Goal: Task Accomplishment & Management: Complete application form

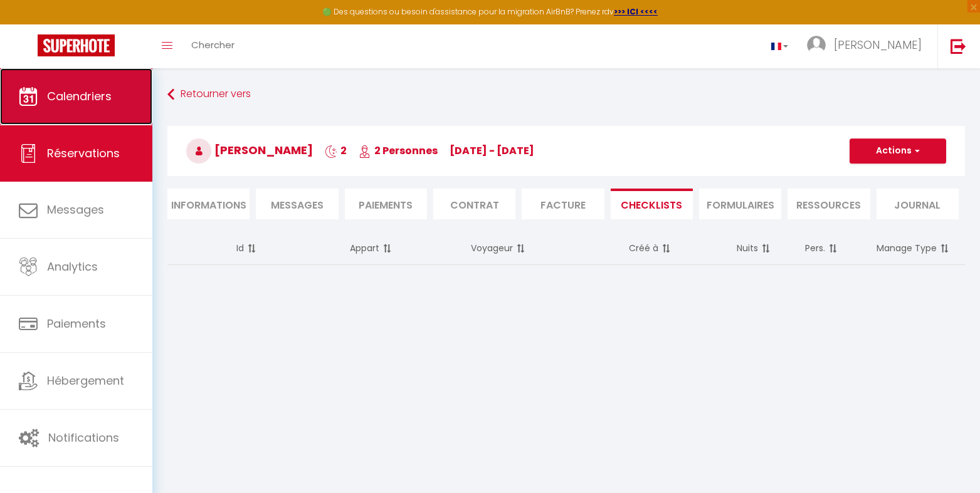
click at [75, 94] on span "Calendriers" at bounding box center [79, 96] width 65 height 16
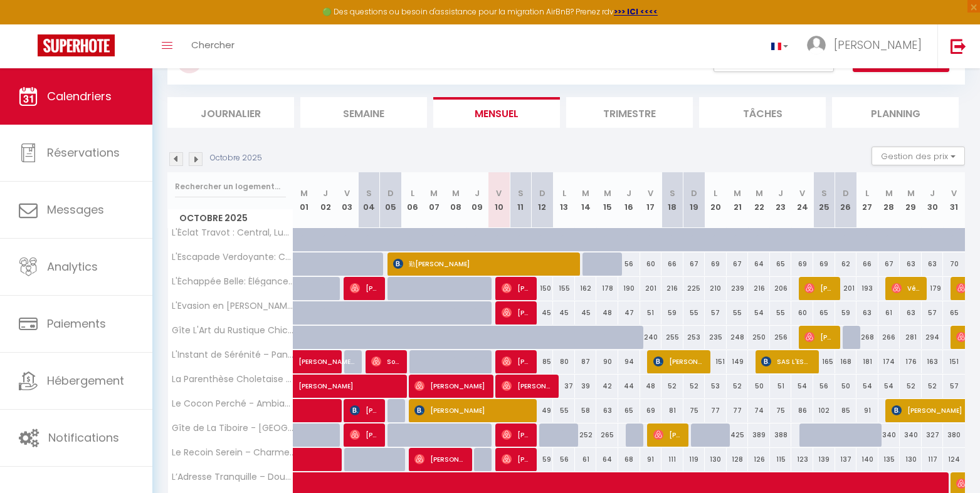
scroll to position [251, 0]
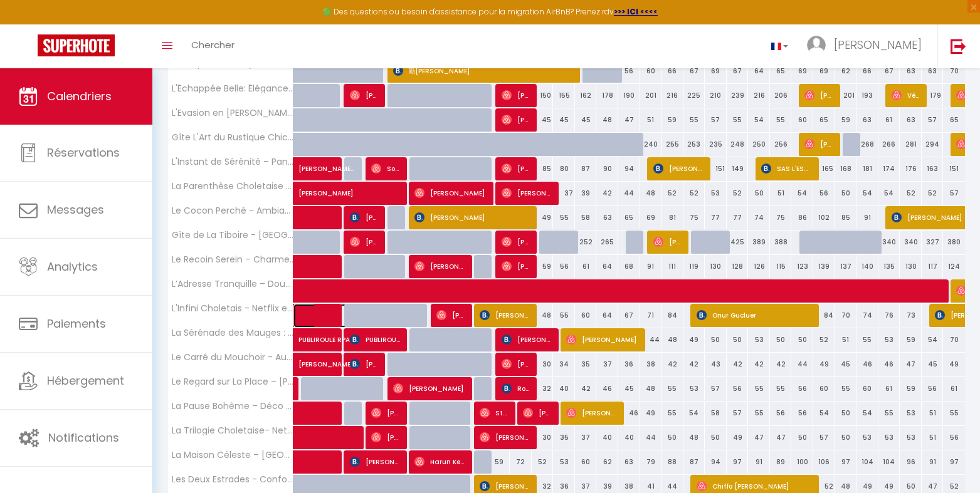
click at [298, 313] on link at bounding box center [304, 316] width 22 height 24
select select "OK"
select select "0"
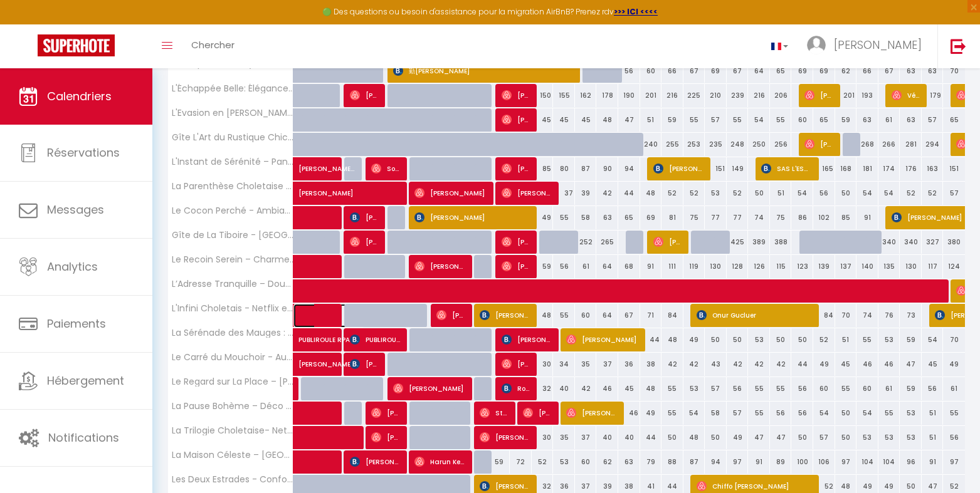
select select "1"
select select
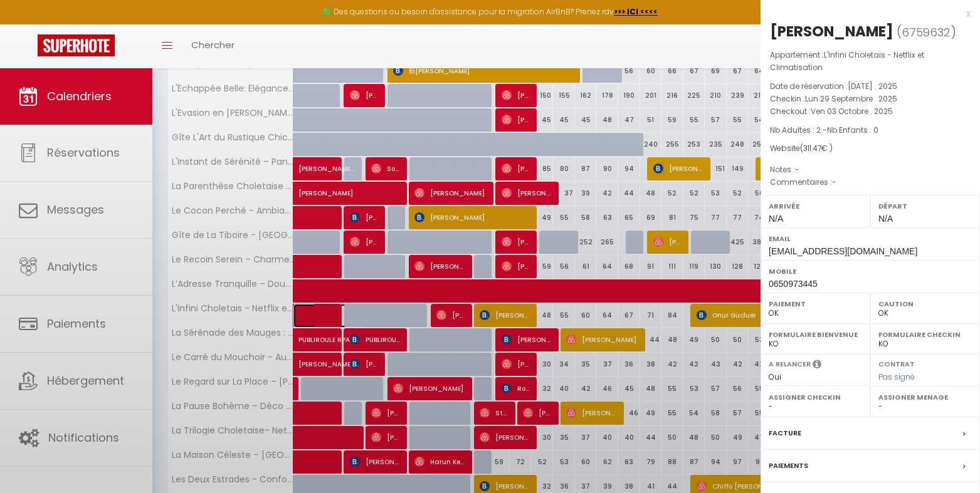
select select "47392"
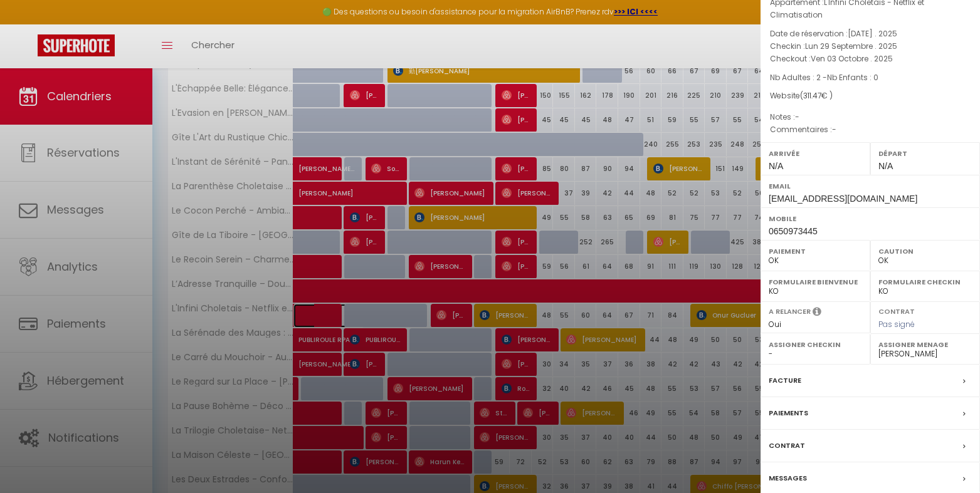
scroll to position [103, 0]
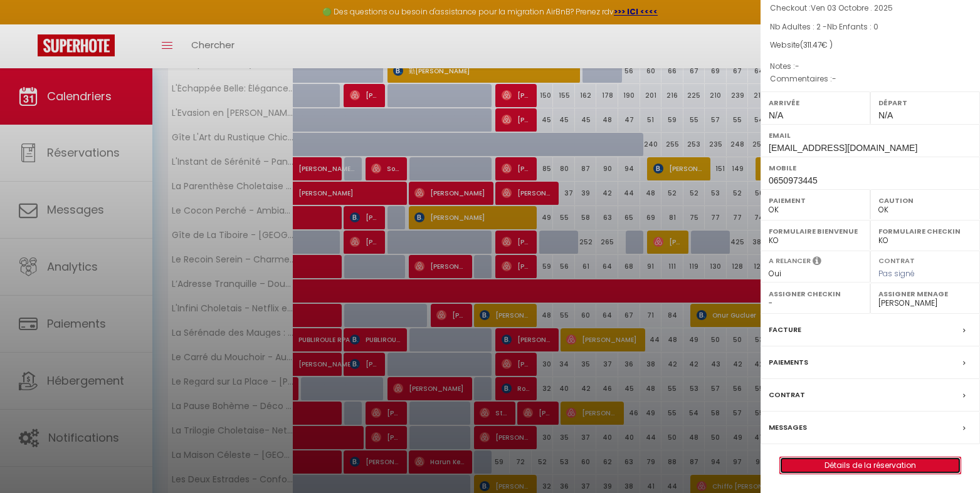
click at [871, 462] on link "Détails de la réservation" at bounding box center [870, 466] width 181 height 16
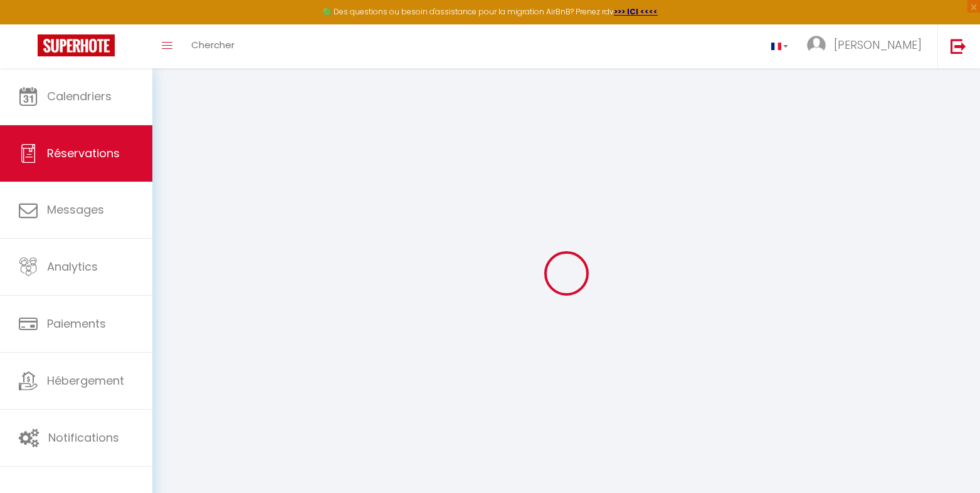
type input "[PERSON_NAME]"
type input "Voisin"
type input "[EMAIL_ADDRESS][DOMAIN_NAME]"
type input "0650973445"
type input "37520"
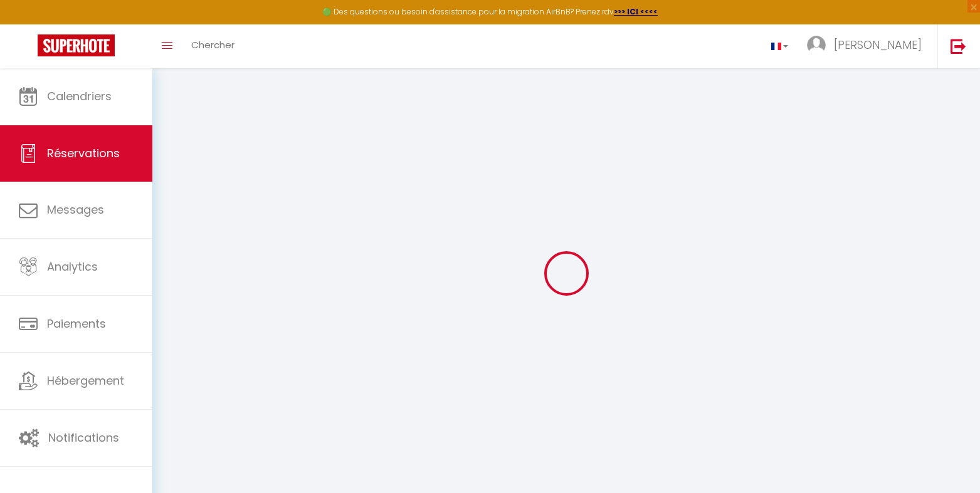
type input "[STREET_ADDRESS]"
type input "La Riche"
select select "FR"
select select "67979"
select select "1"
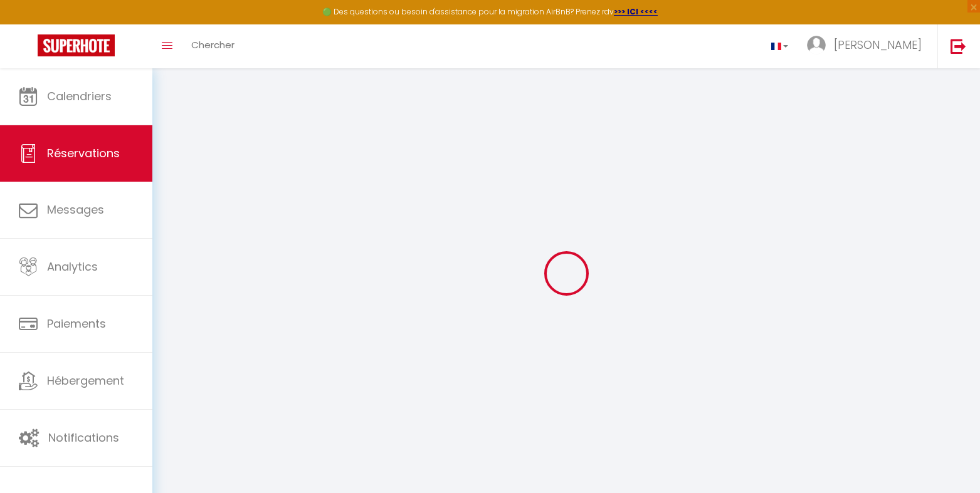
type input "Lun 29 Septembre 2025"
select select
type input "Ven 03 Octobre 2025"
select select
type input "2"
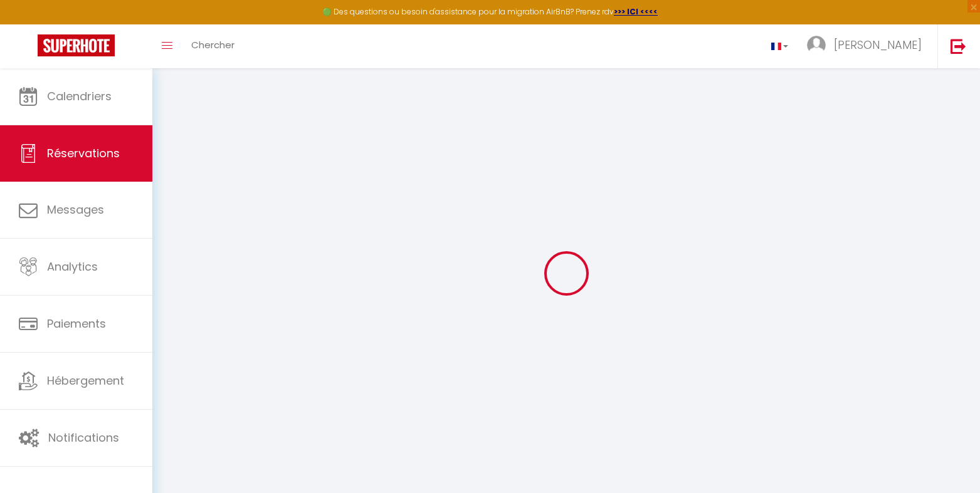
select select "12"
select select "15"
type input "249.47"
checkbox input "false"
select select "69"
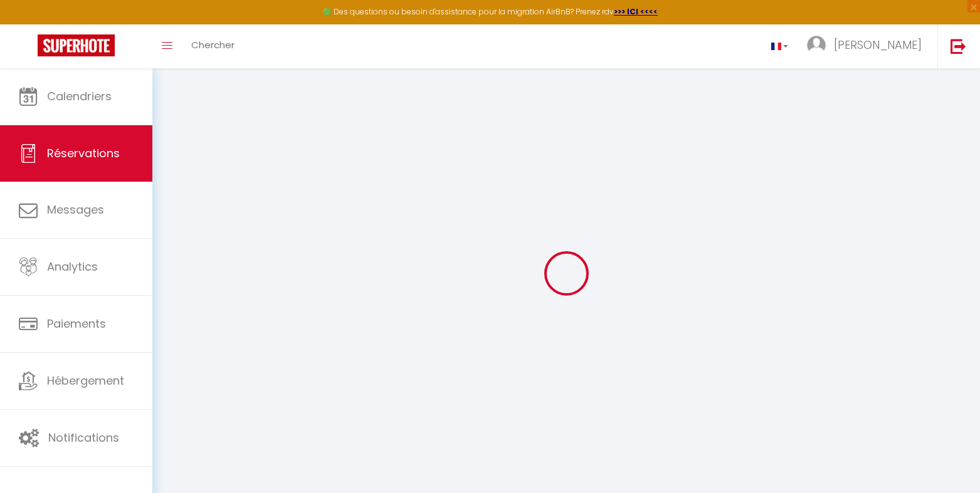
type input "62"
type input "0"
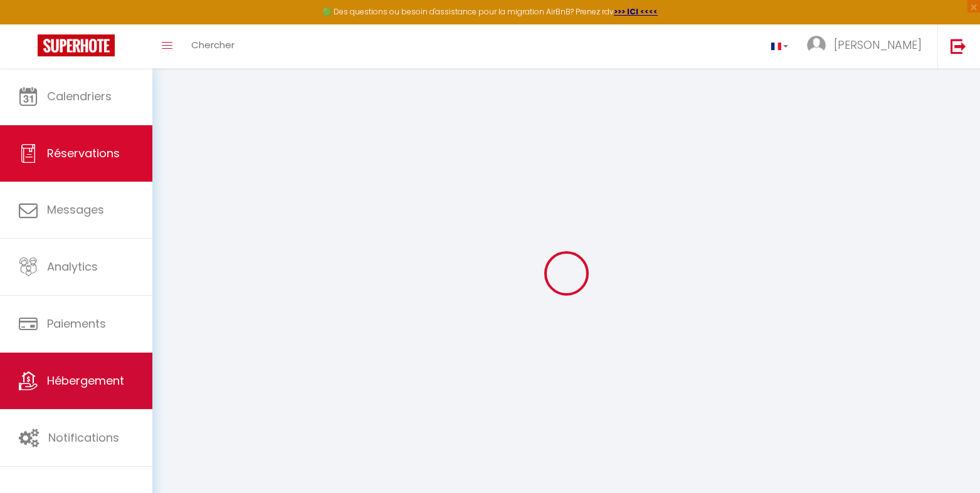
select select
checkbox input "false"
select select
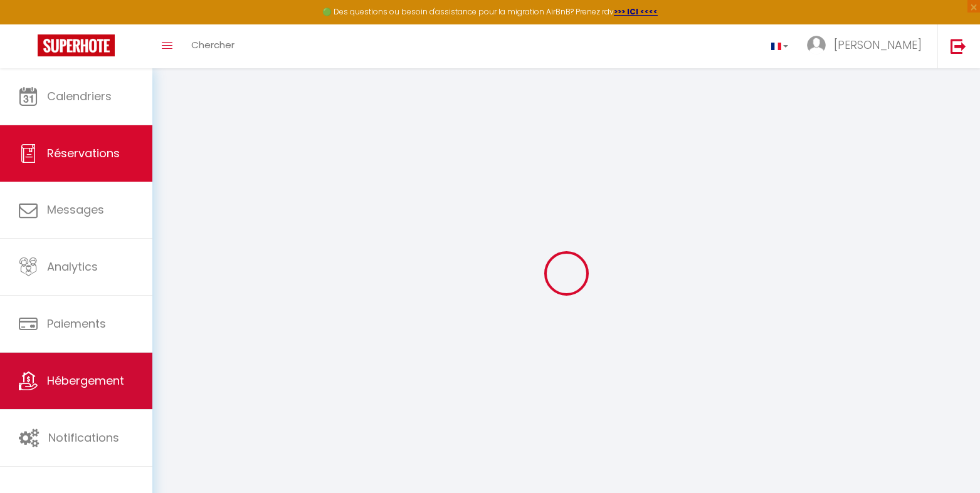
checkbox input "false"
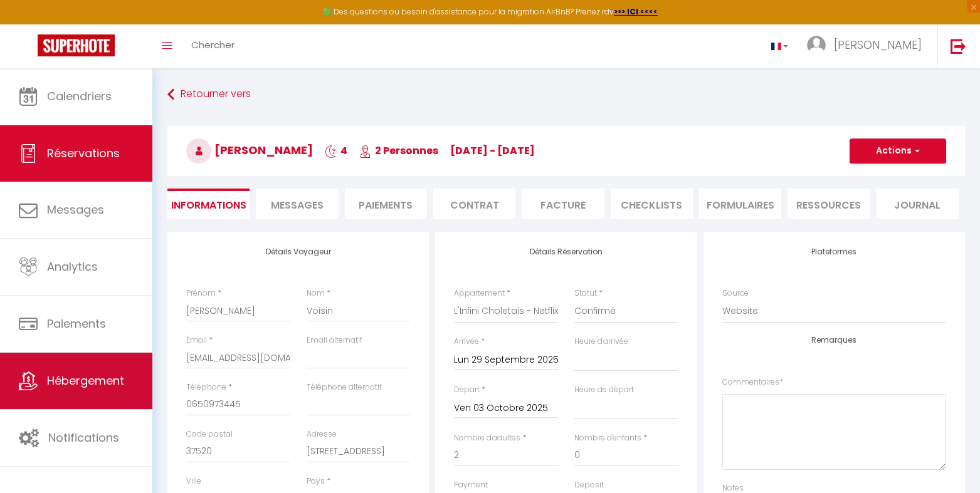
select select
checkbox input "false"
select select
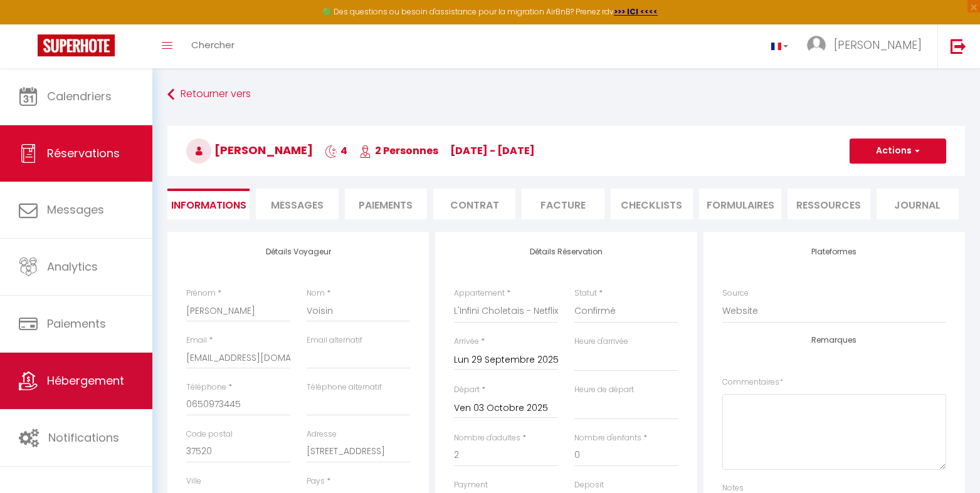
checkbox input "false"
type input "62"
select select
checkbox input "false"
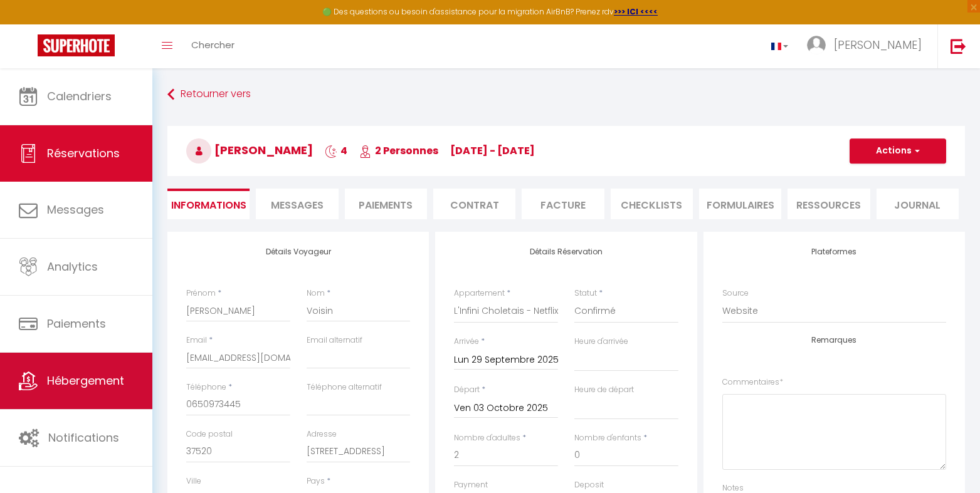
select select
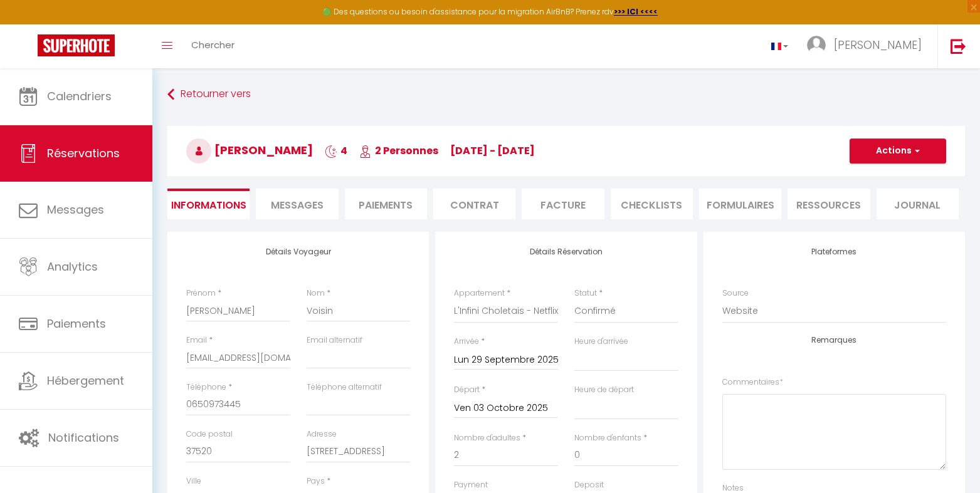
click at [649, 207] on li "CHECKLISTS" at bounding box center [651, 204] width 82 height 31
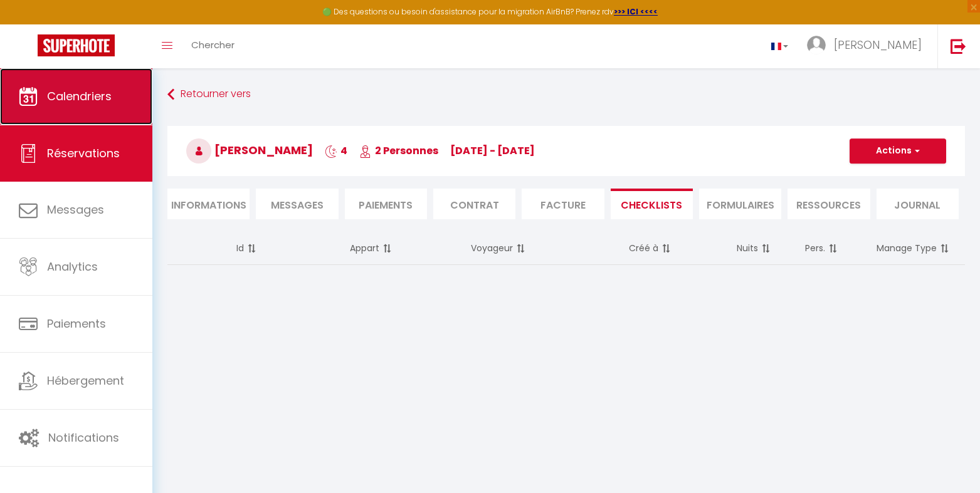
click at [80, 93] on span "Calendriers" at bounding box center [79, 96] width 65 height 16
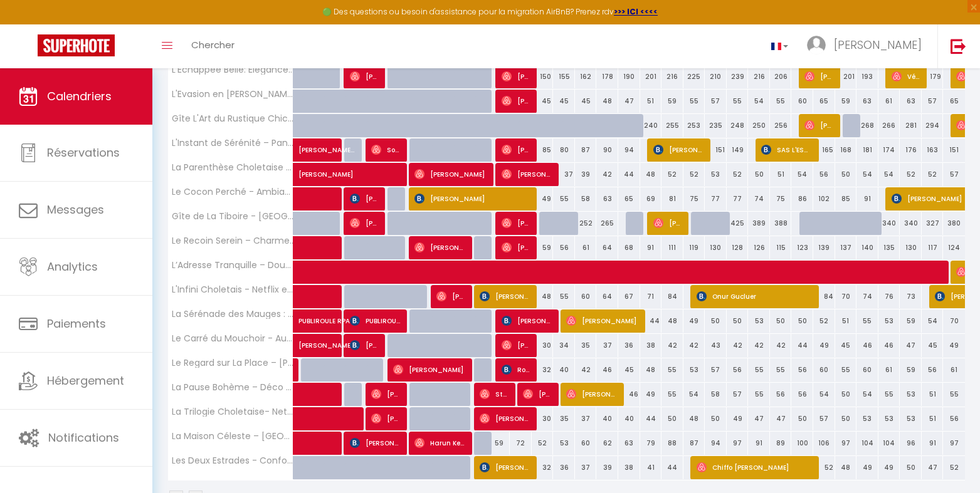
scroll to position [309, 0]
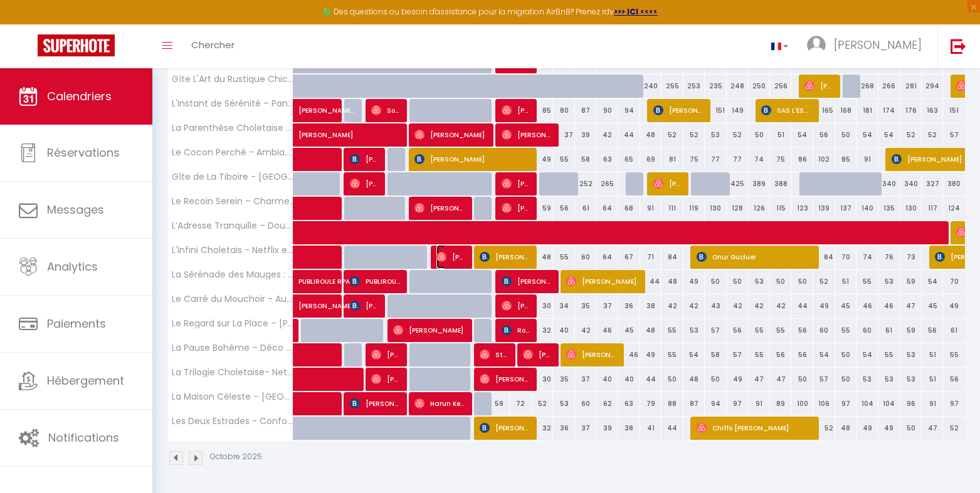
click at [442, 258] on img at bounding box center [441, 257] width 10 height 10
select select "OK"
select select "0"
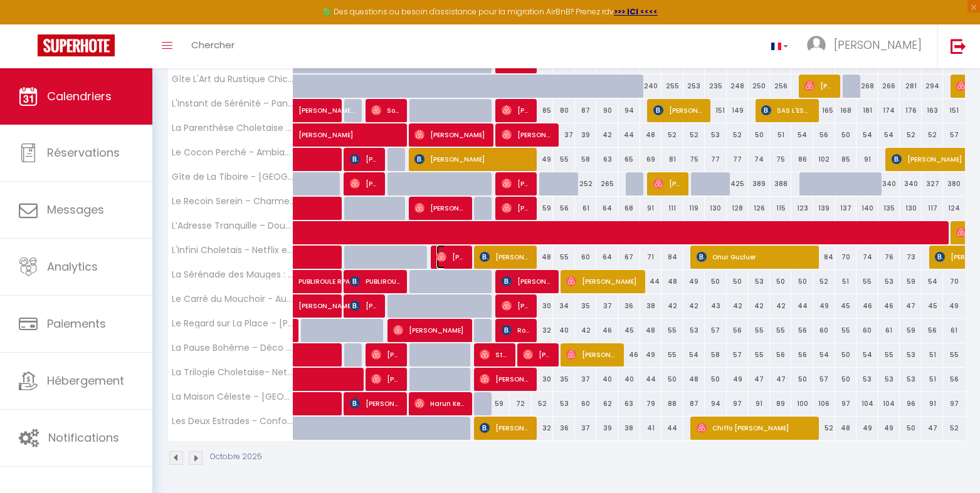
select select "1"
select select
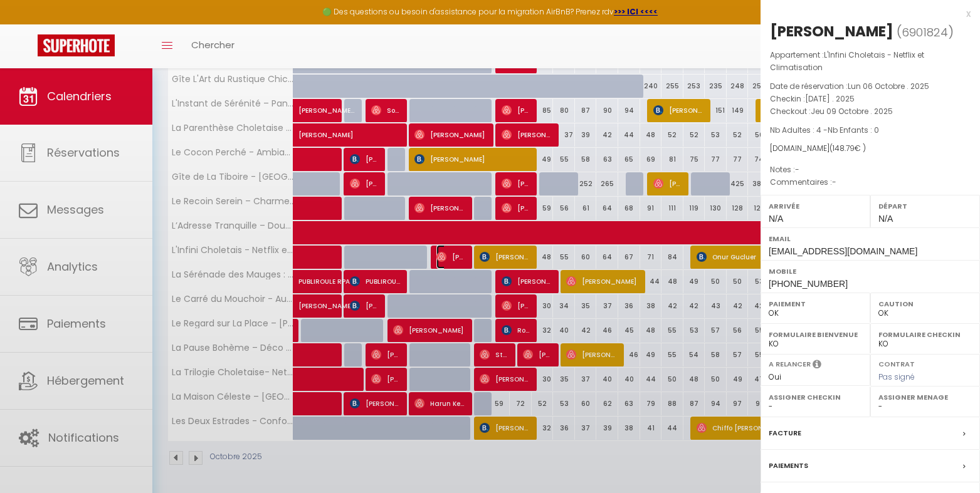
select select "47392"
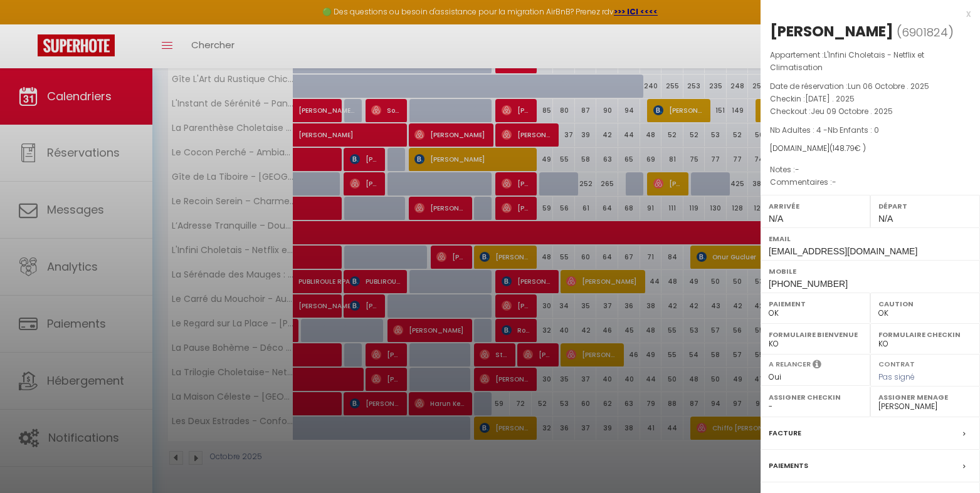
drag, startPoint x: 427, startPoint y: 473, endPoint x: 327, endPoint y: 472, distance: 100.9
click at [427, 473] on div at bounding box center [490, 246] width 980 height 493
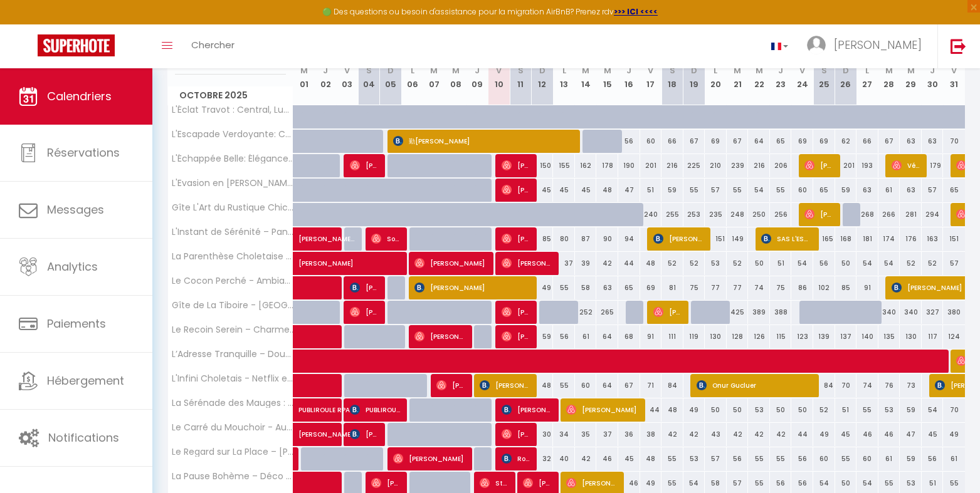
scroll to position [142, 0]
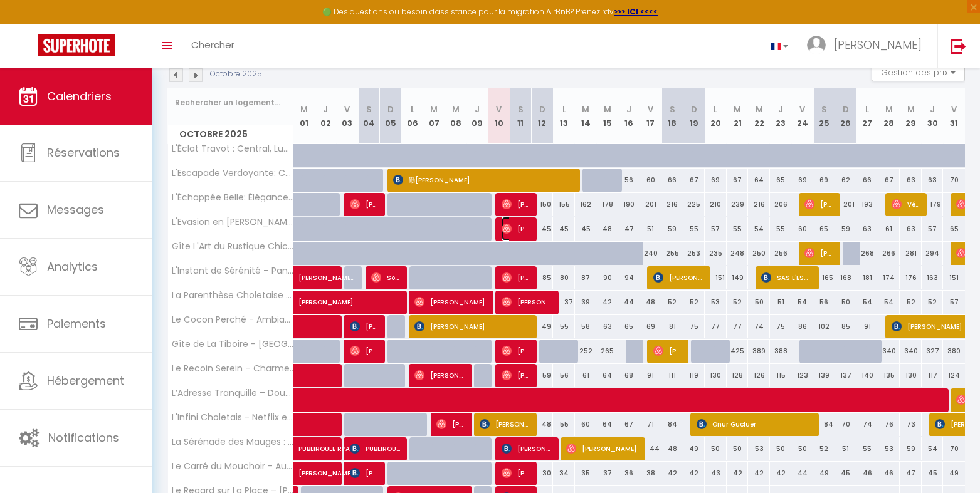
click at [503, 228] on img at bounding box center [506, 229] width 10 height 10
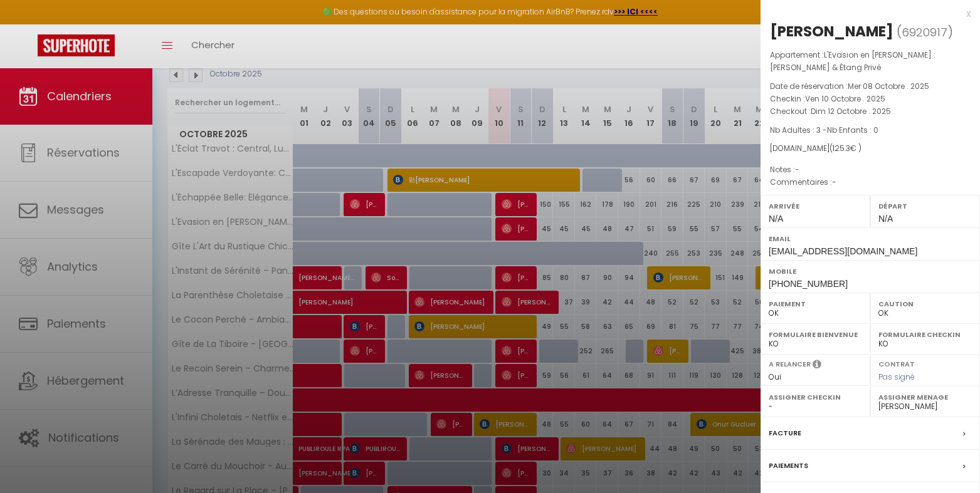
click at [412, 308] on div at bounding box center [490, 246] width 980 height 493
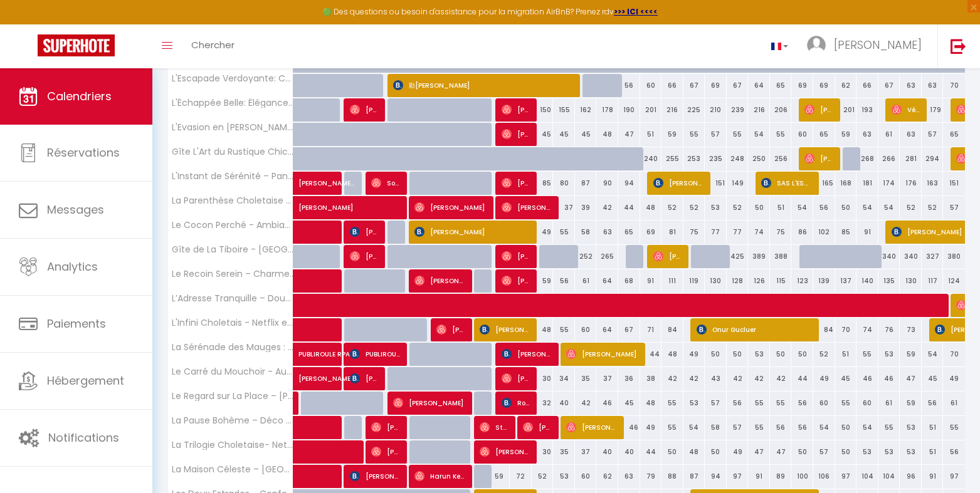
scroll to position [309, 0]
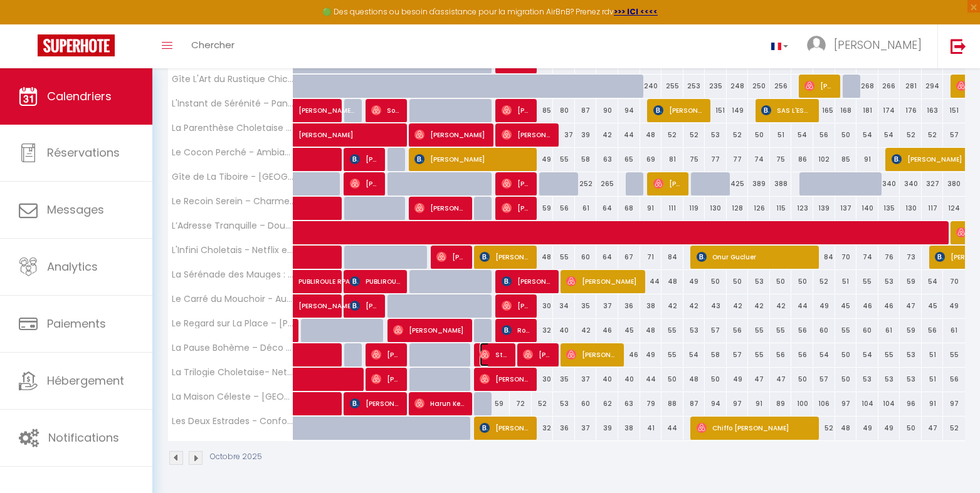
click at [485, 355] on img at bounding box center [484, 355] width 10 height 10
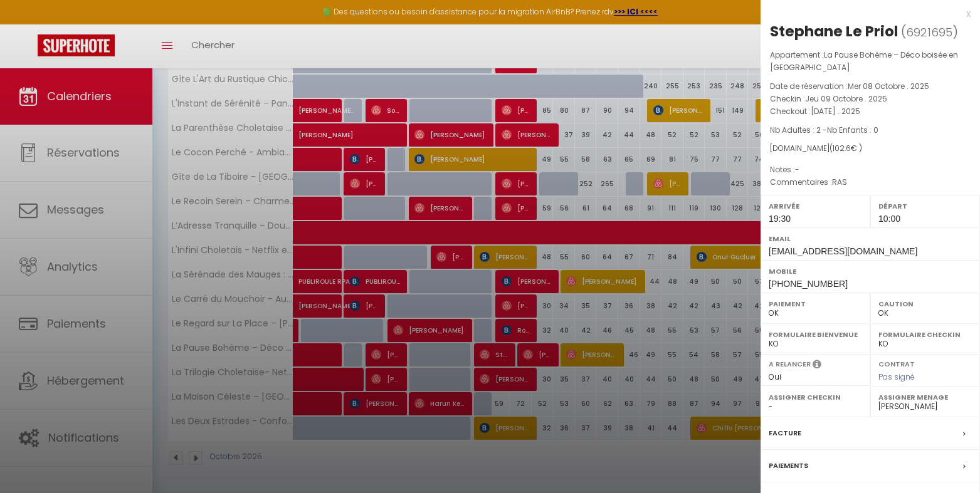
click at [486, 354] on div at bounding box center [490, 246] width 980 height 493
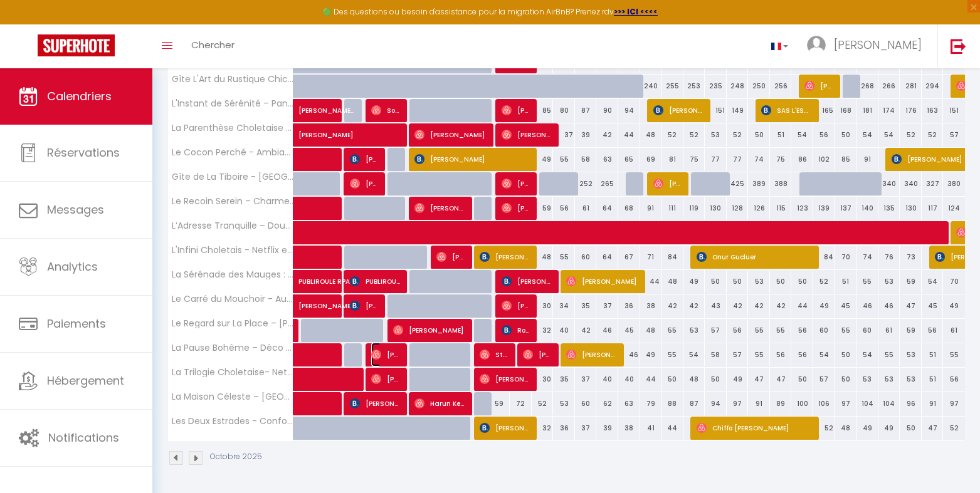
click at [379, 353] on img at bounding box center [376, 355] width 10 height 10
select select "0"
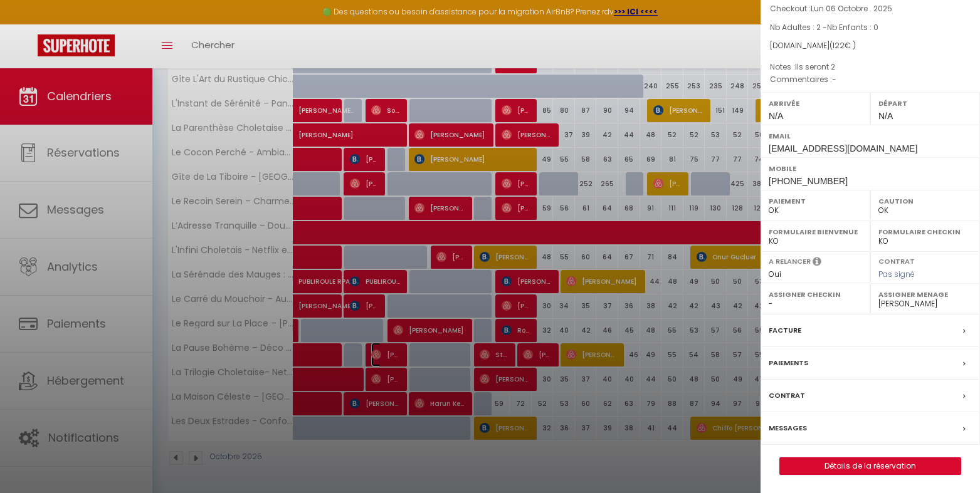
scroll to position [103, 0]
click at [862, 453] on div "[PERSON_NAME] ( 6878519 ) Appartement : La Pause Bohème – Déco boisée en Centre…" at bounding box center [869, 196] width 219 height 557
click at [865, 468] on link "Détails de la réservation" at bounding box center [870, 466] width 181 height 16
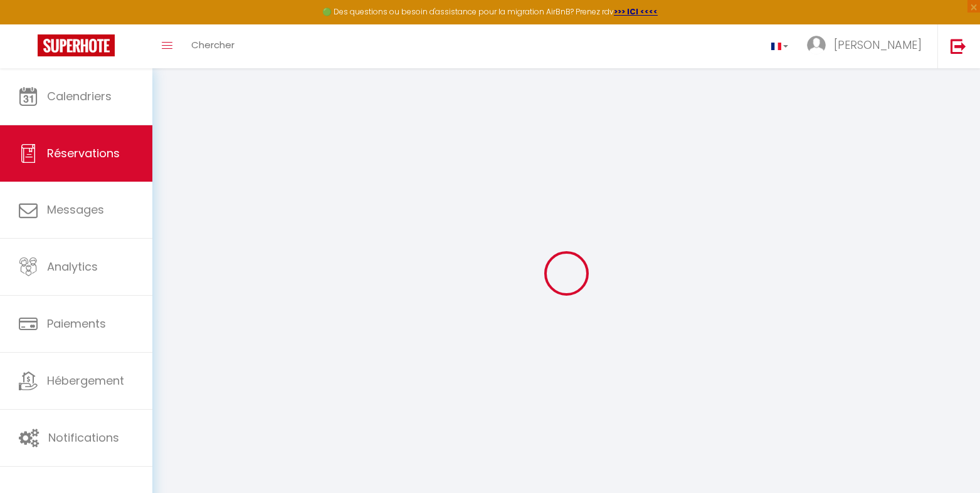
select select
checkbox input "false"
type textarea "Ils seront 2"
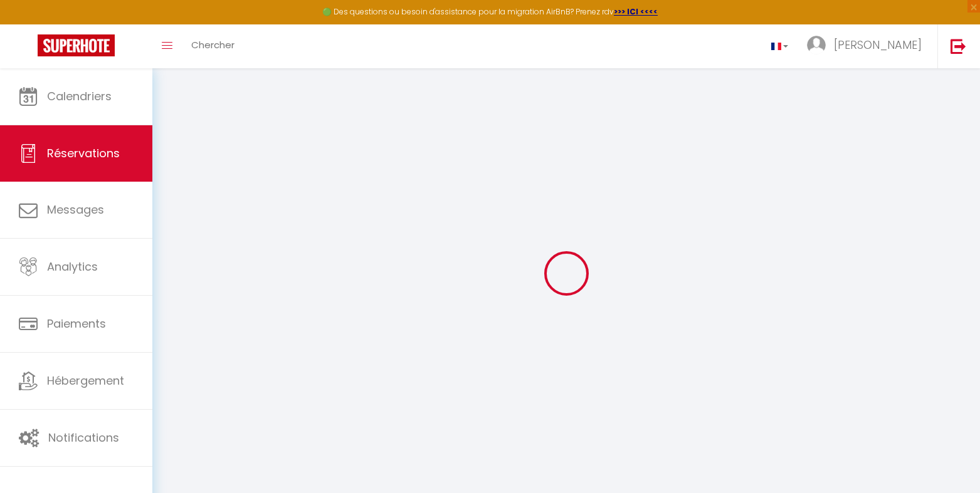
select select
type input "34"
select select
checkbox input "false"
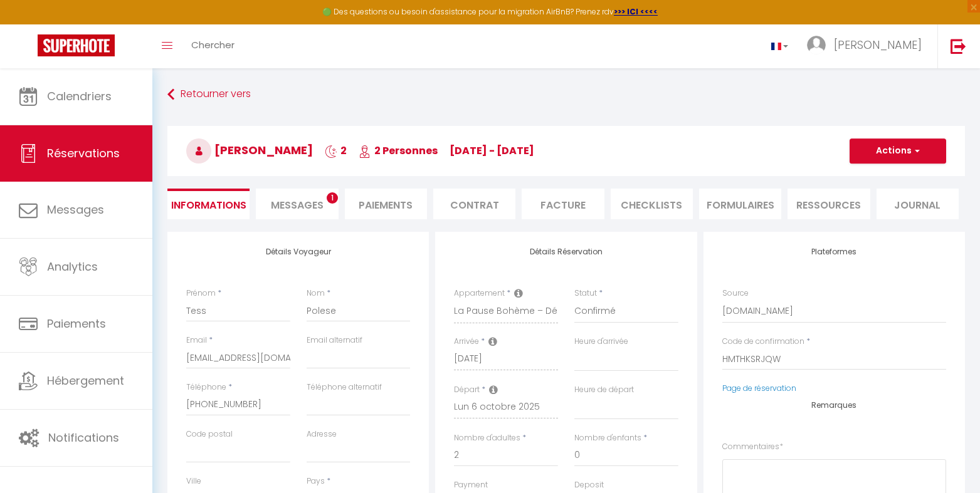
select select
checkbox input "false"
select select
click at [637, 204] on li "CHECKLISTS" at bounding box center [651, 204] width 82 height 31
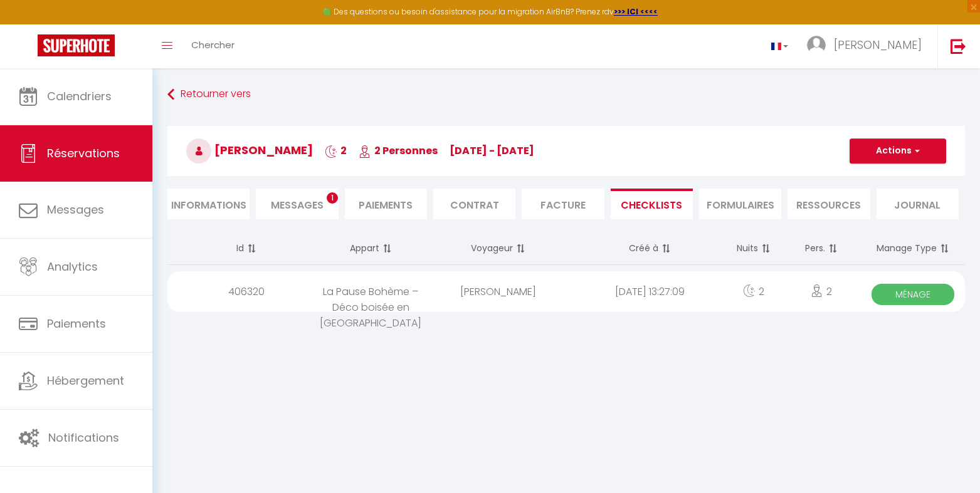
click at [907, 293] on span "Ménage" at bounding box center [912, 294] width 83 height 21
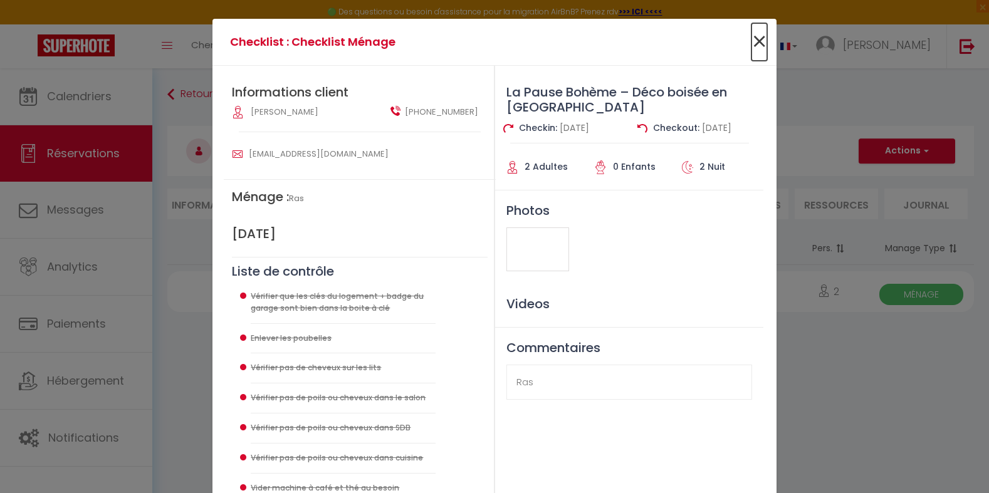
click at [753, 40] on span "×" at bounding box center [760, 42] width 16 height 38
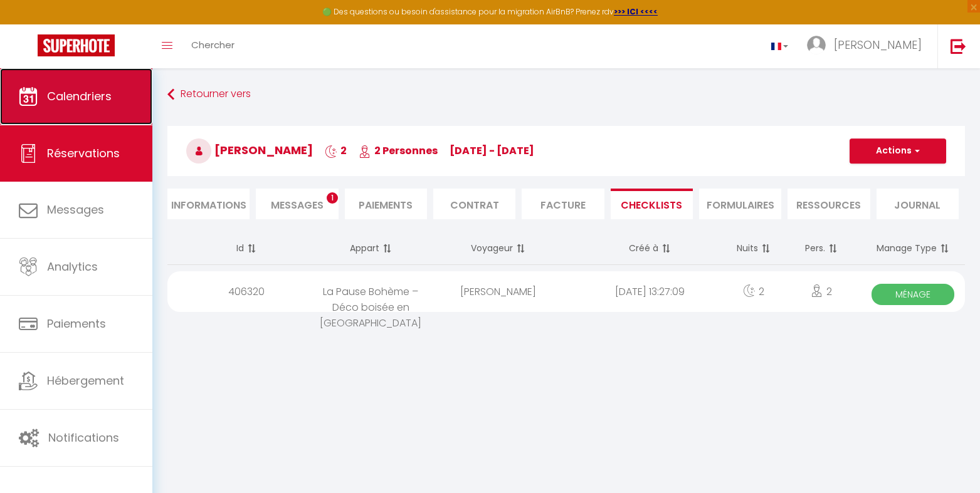
click at [73, 102] on span "Calendriers" at bounding box center [79, 96] width 65 height 16
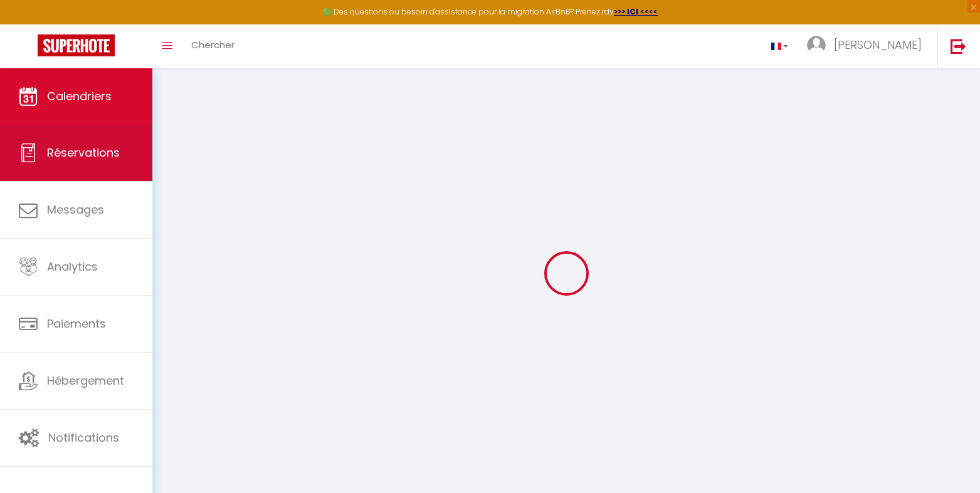
select select
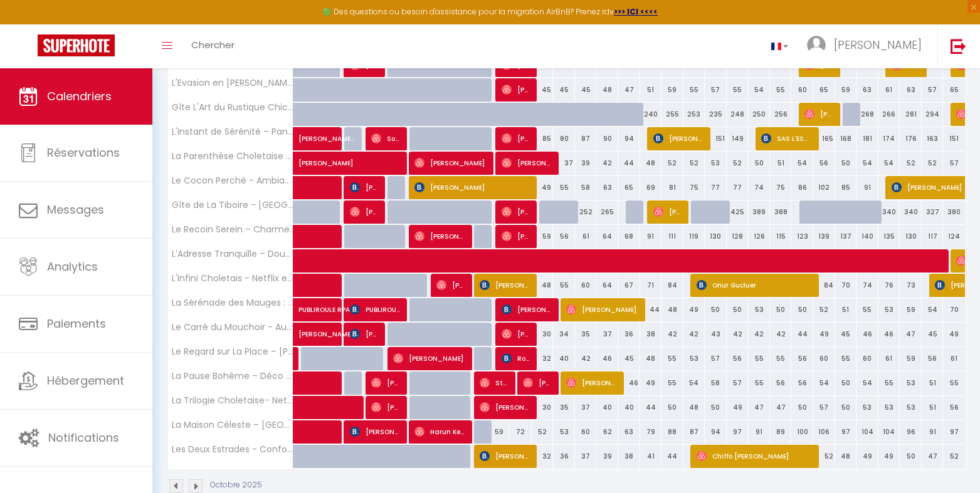
scroll to position [309, 0]
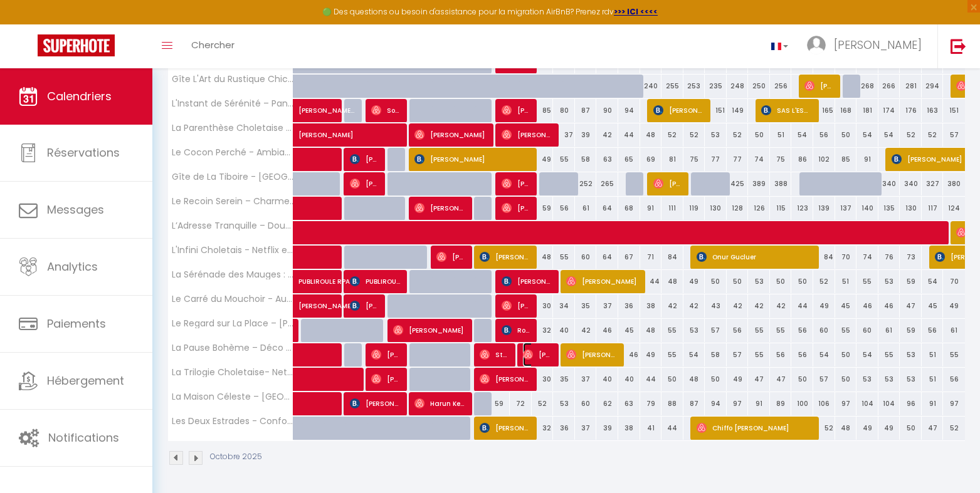
click at [530, 355] on img at bounding box center [528, 355] width 10 height 10
select select "OK"
select select "1"
select select "0"
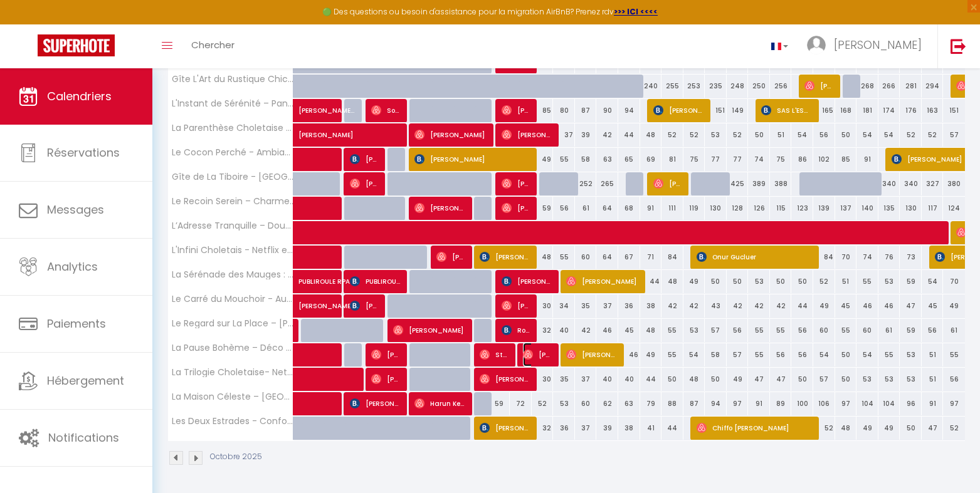
select select "1"
select select
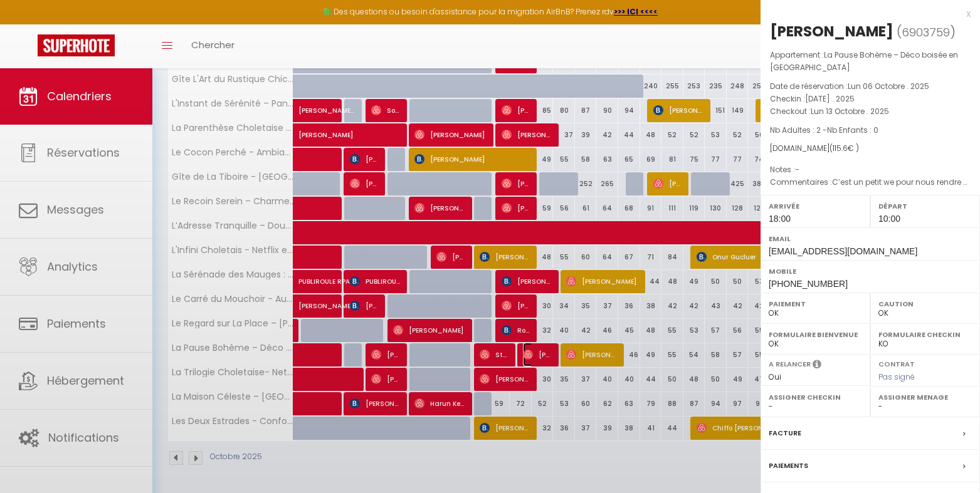
select select "47392"
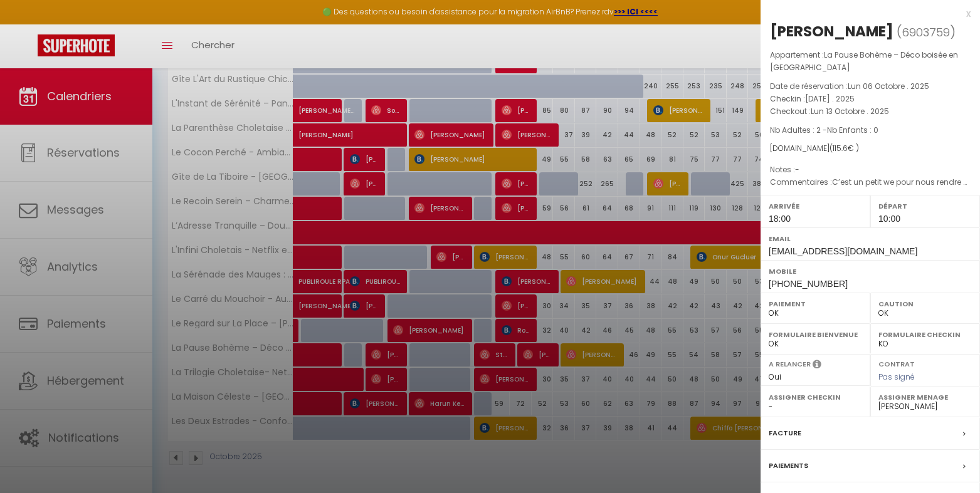
click at [575, 355] on div at bounding box center [490, 246] width 980 height 493
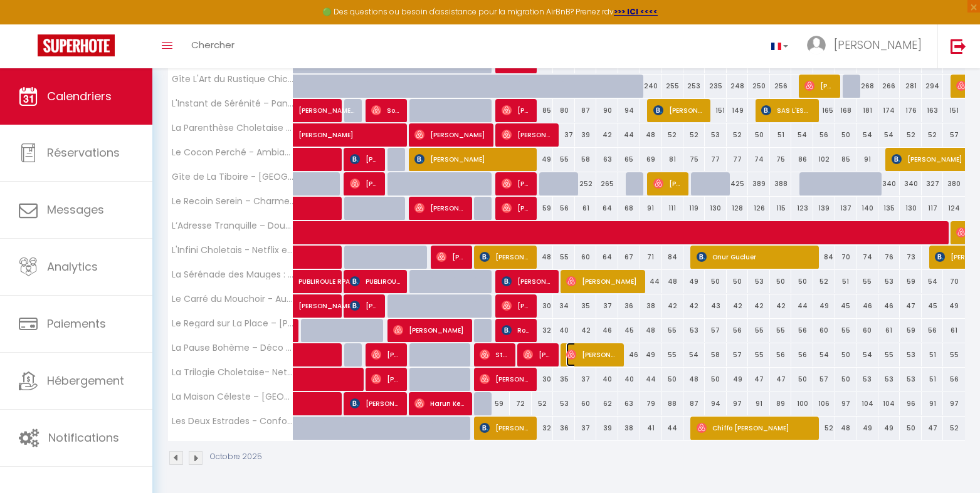
click at [573, 355] on img at bounding box center [571, 355] width 10 height 10
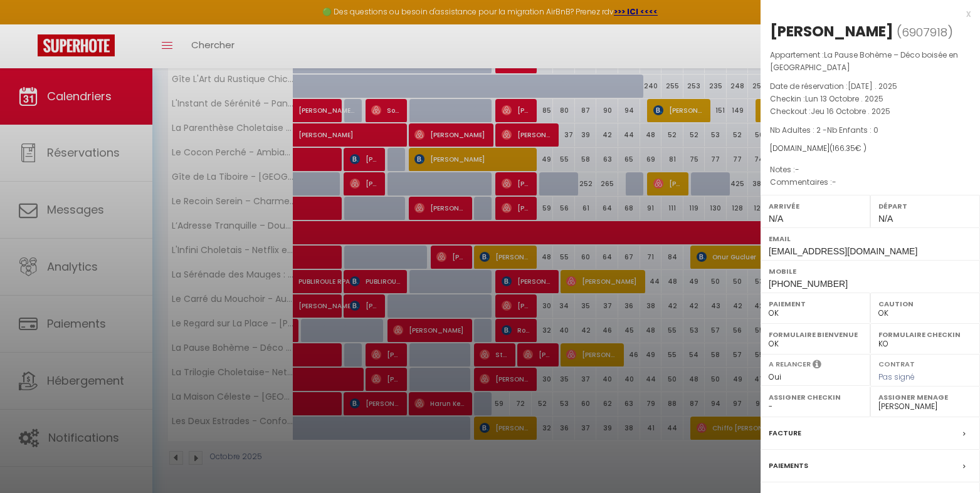
click at [573, 355] on div at bounding box center [490, 246] width 980 height 493
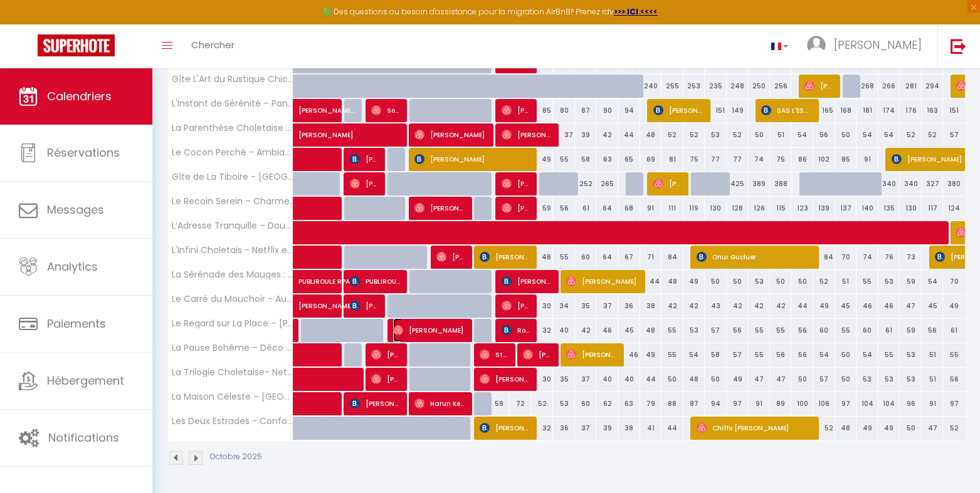
click at [395, 330] on img at bounding box center [398, 330] width 10 height 10
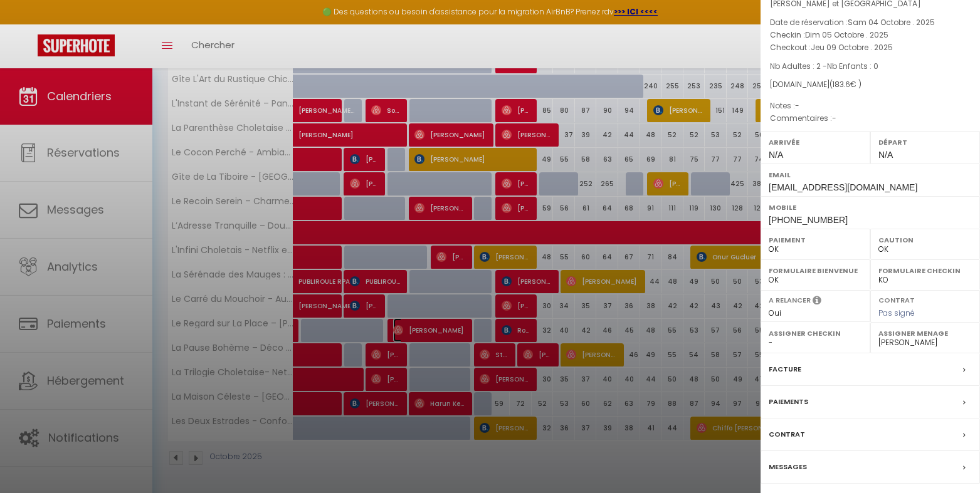
scroll to position [123, 0]
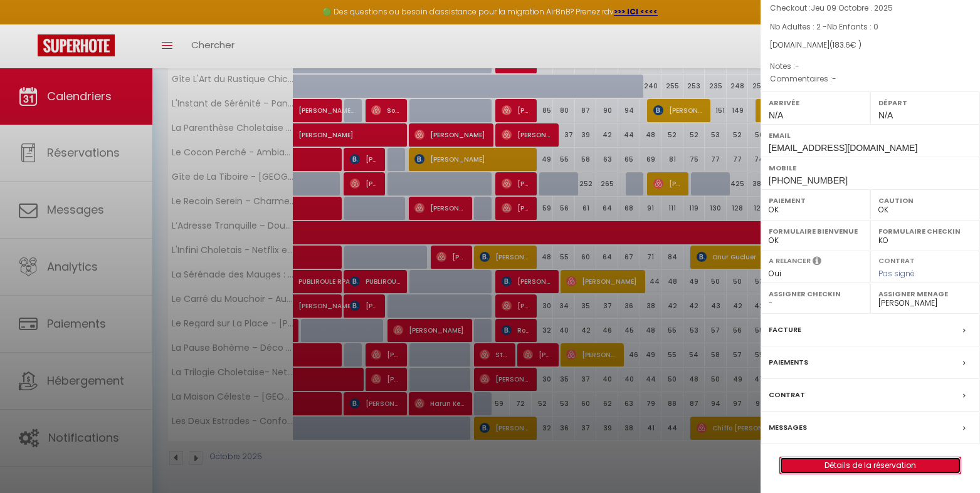
click at [858, 466] on link "Détails de la réservation" at bounding box center [870, 466] width 181 height 16
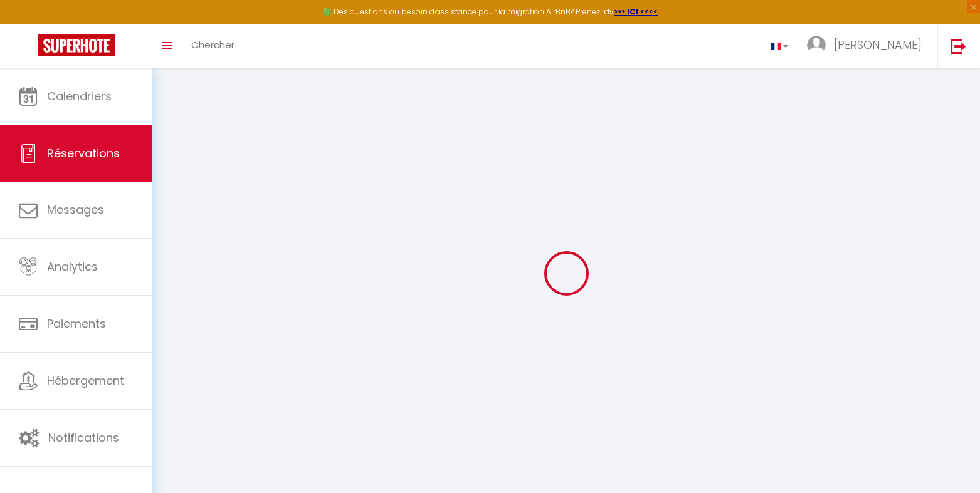
select select
checkbox input "false"
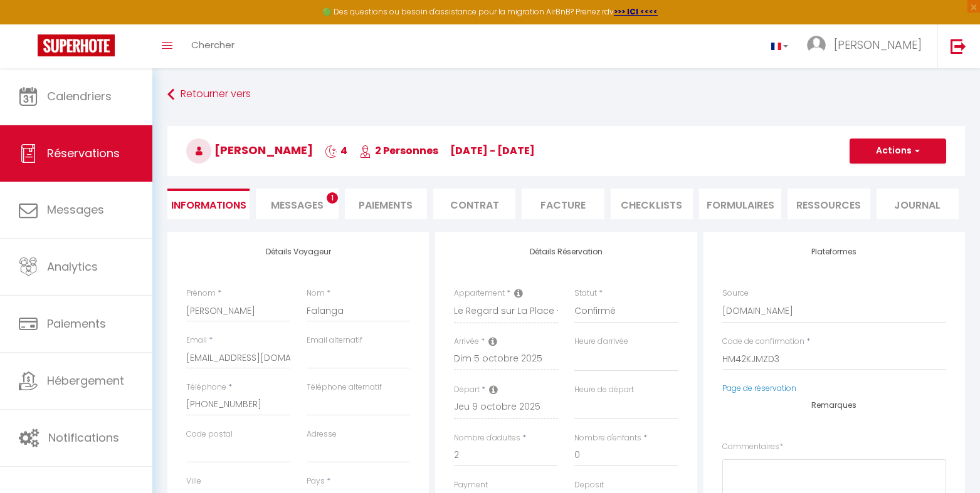
select select
type input "34"
select select
checkbox input "false"
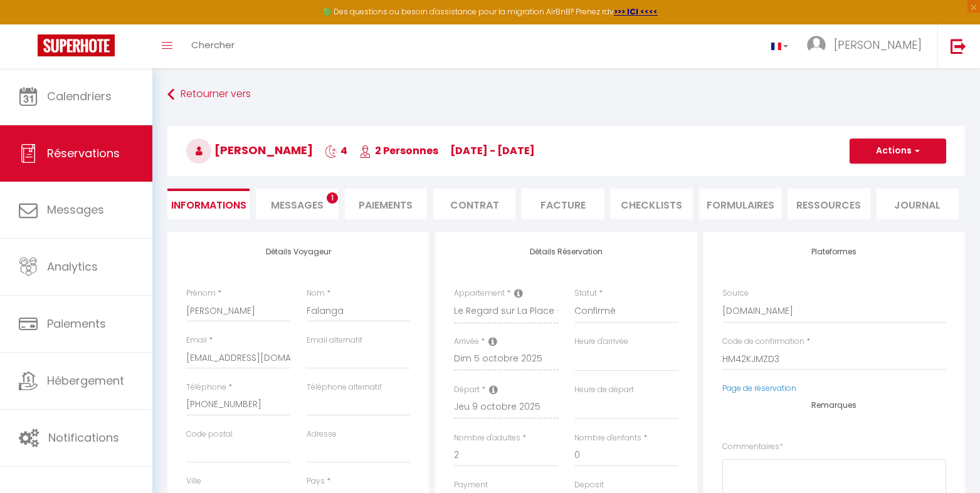
select select
checkbox input "false"
select select
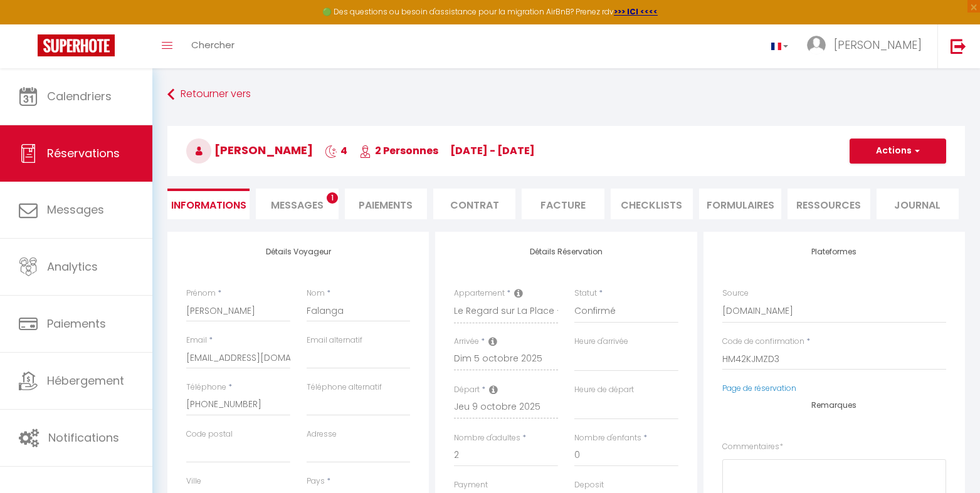
select select
checkbox input "false"
click at [647, 208] on li "CHECKLISTS" at bounding box center [651, 204] width 82 height 31
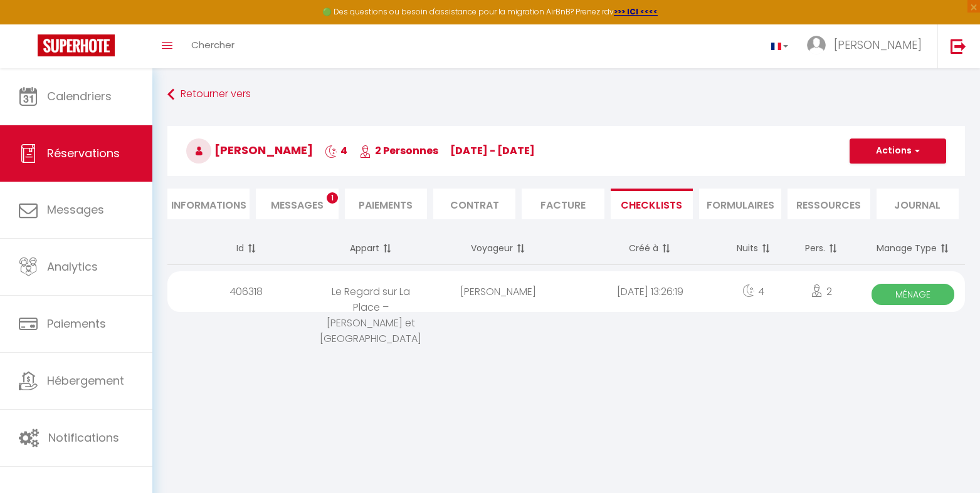
click at [911, 291] on span "Ménage" at bounding box center [912, 294] width 83 height 21
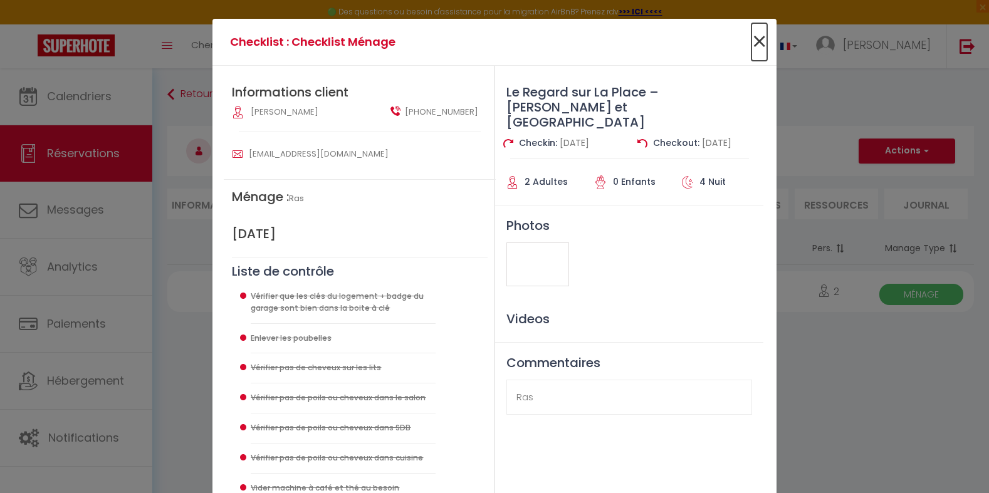
click at [758, 43] on span "×" at bounding box center [760, 42] width 16 height 38
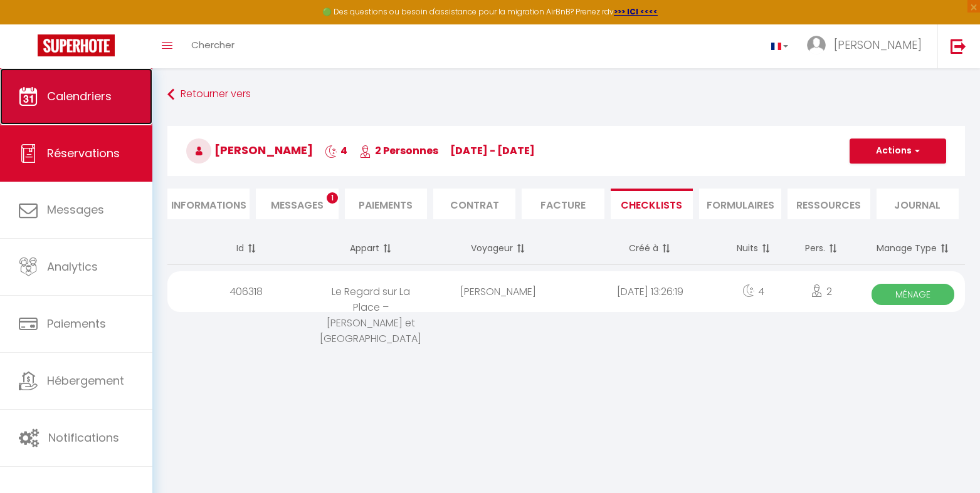
click at [83, 99] on span "Calendriers" at bounding box center [79, 96] width 65 height 16
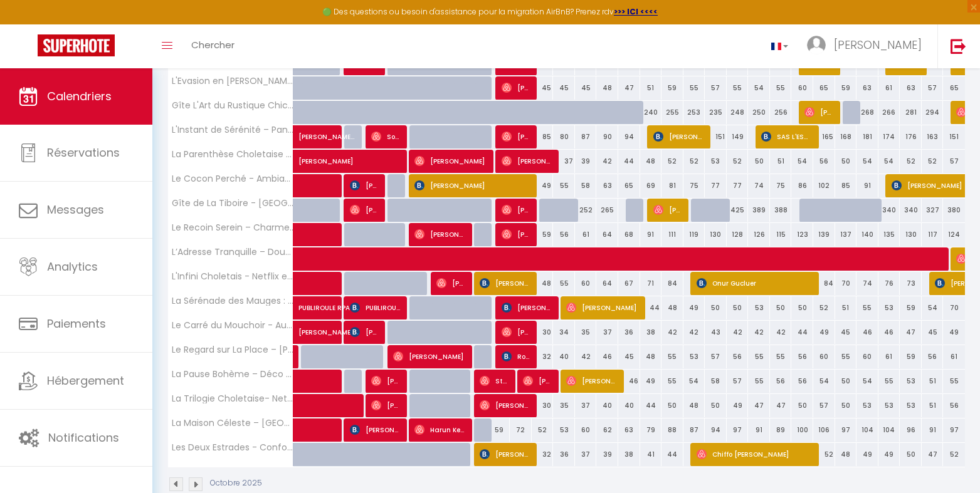
scroll to position [309, 0]
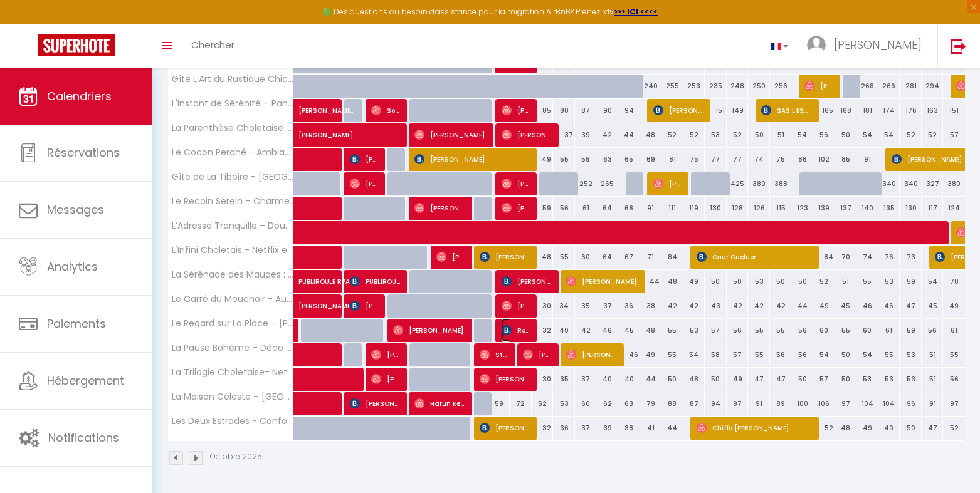
click at [504, 329] on img at bounding box center [506, 330] width 10 height 10
select select "OK"
select select "1"
select select "0"
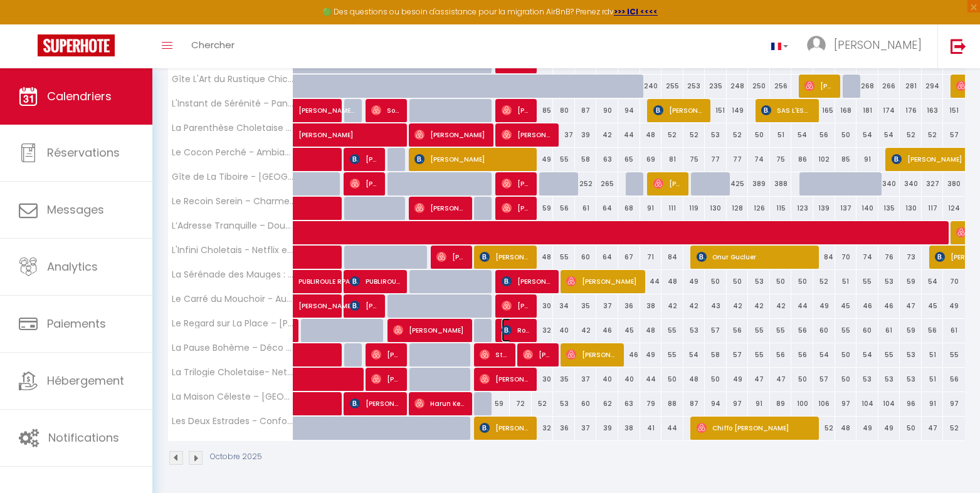
select select "1"
select select
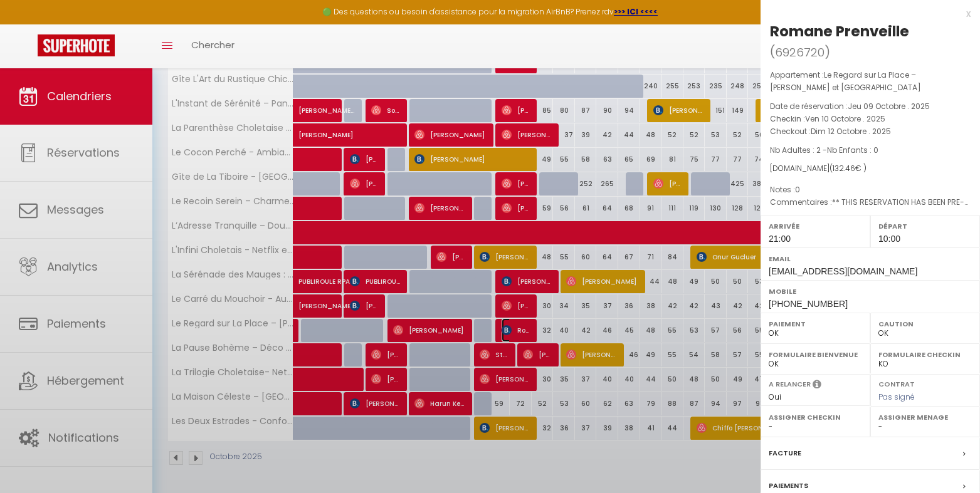
select select "47392"
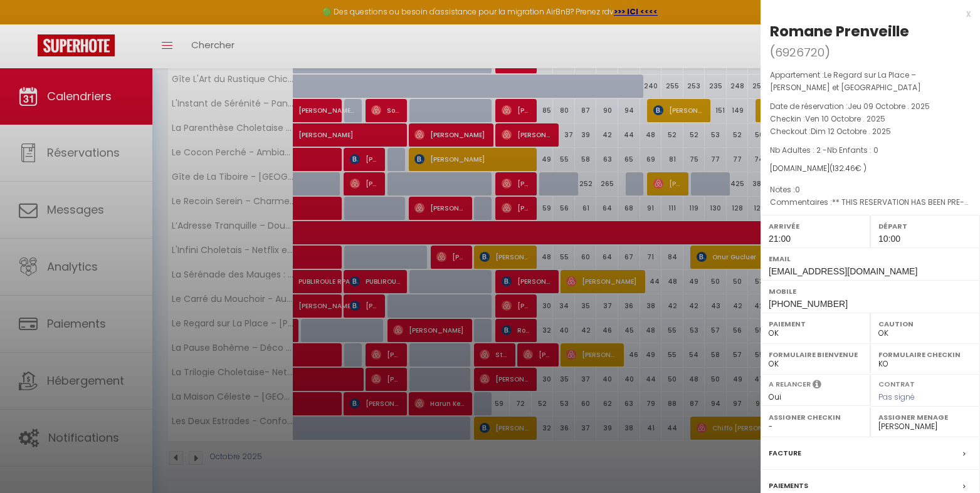
click at [959, 14] on div "x" at bounding box center [865, 13] width 210 height 15
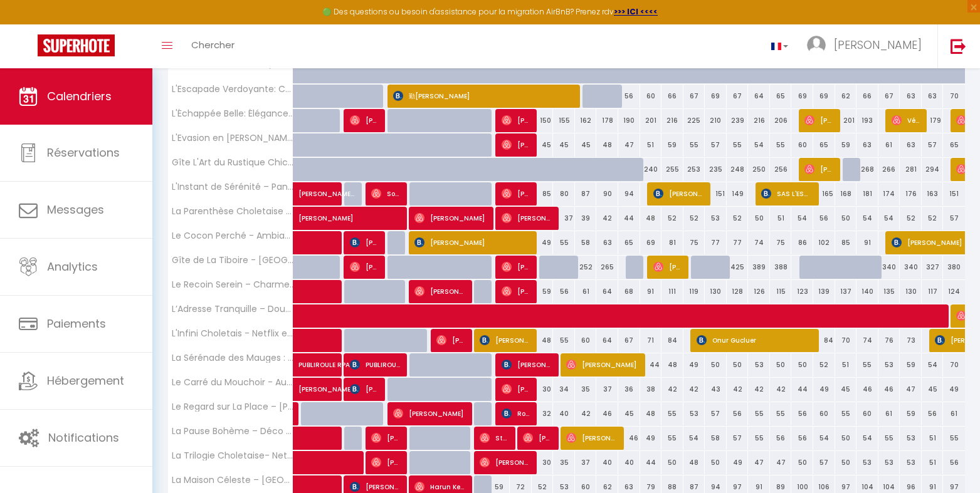
scroll to position [142, 0]
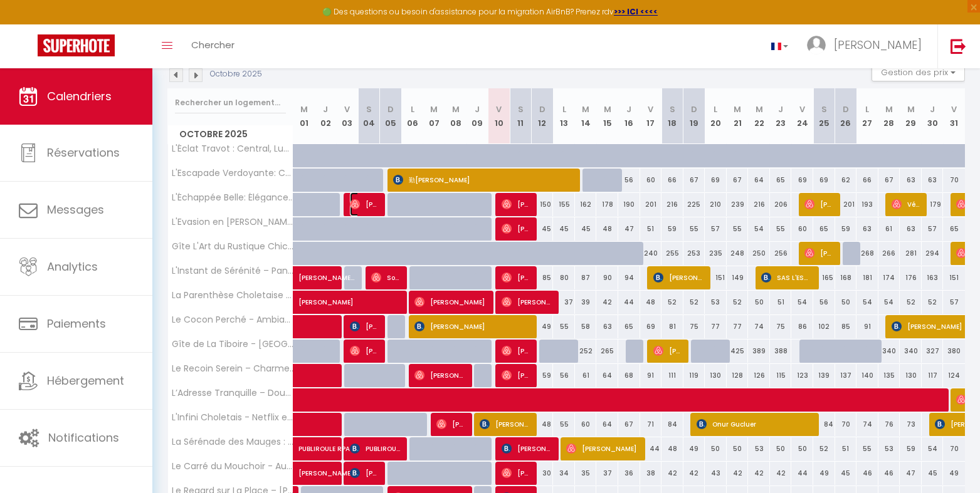
click at [362, 202] on span "[PERSON_NAME]" at bounding box center [364, 204] width 29 height 24
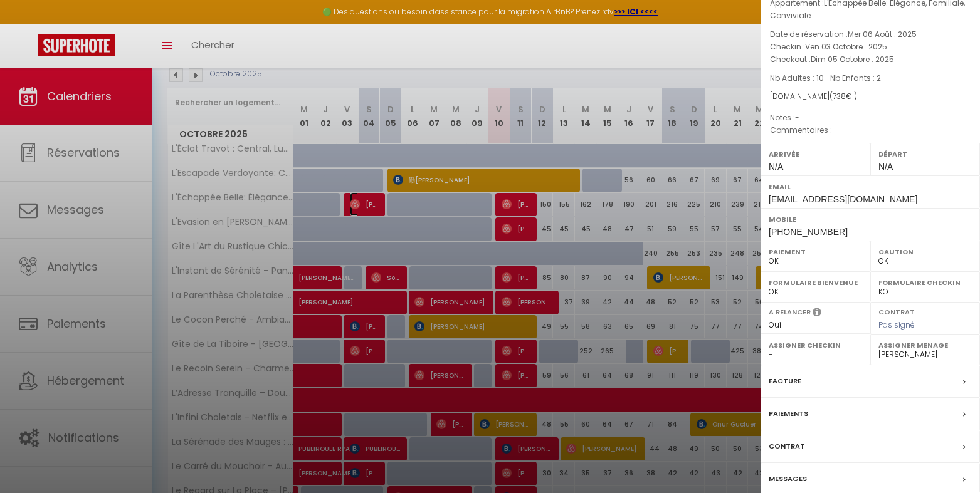
scroll to position [103, 0]
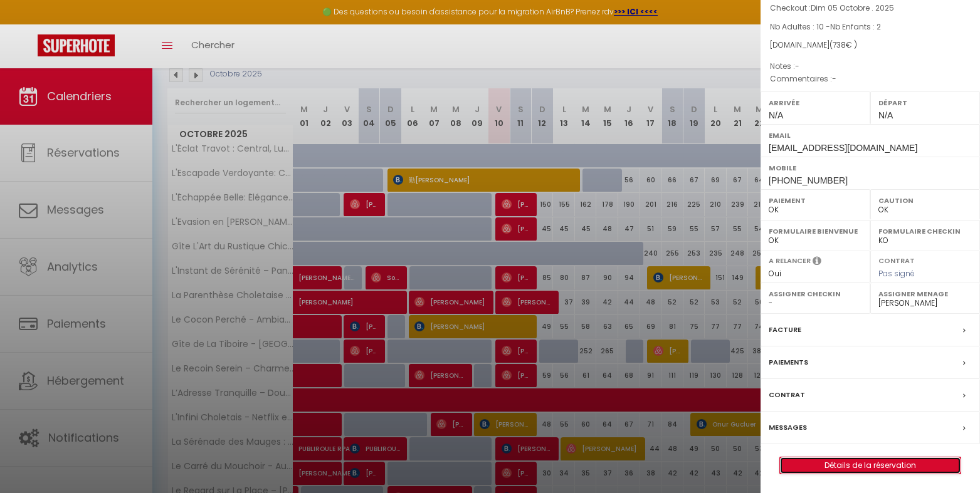
click at [879, 461] on link "Détails de la réservation" at bounding box center [870, 466] width 181 height 16
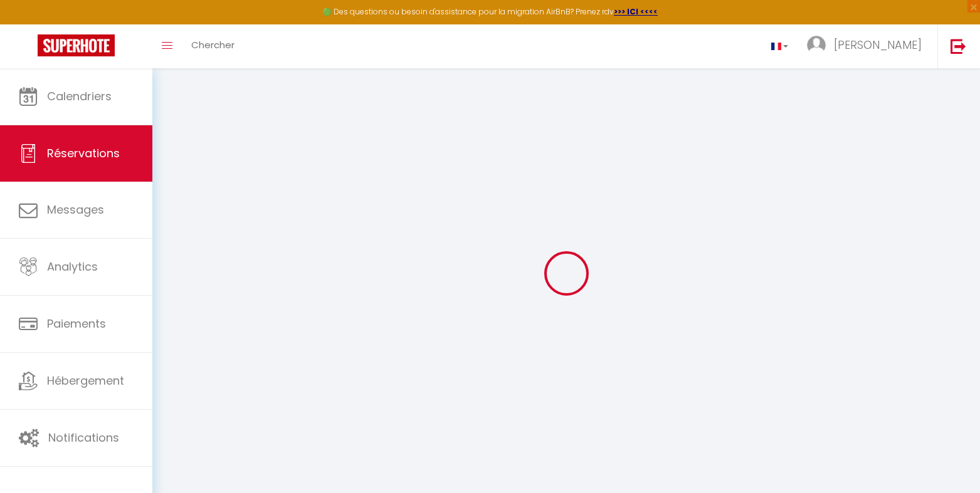
type input "[PERSON_NAME]"
type input "Brochard"
type input "[EMAIL_ADDRESS][DOMAIN_NAME]"
type input "[PHONE_NUMBER]"
select select
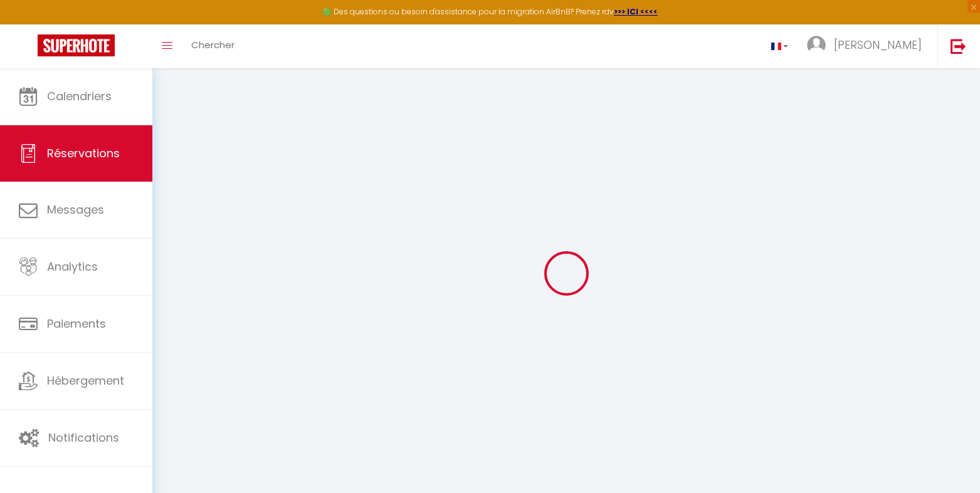
type input "26.57"
select select "46985"
select select "1"
select select
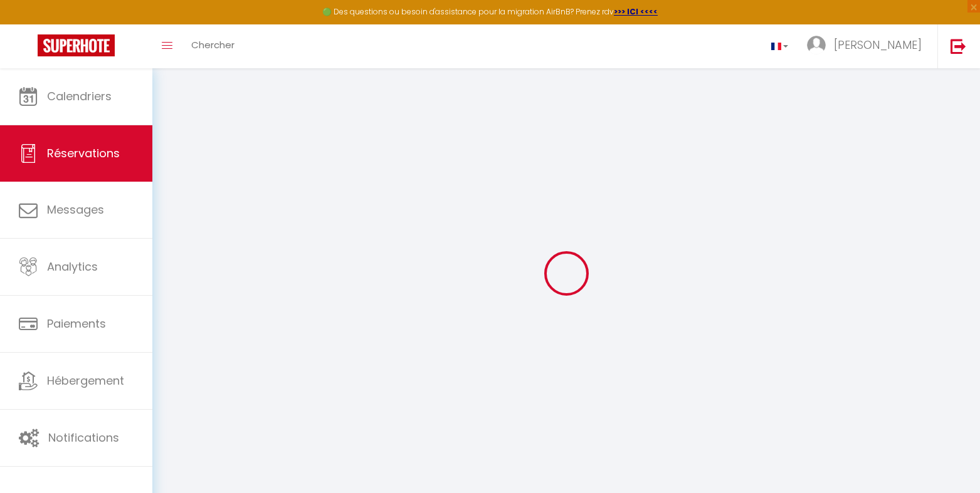
type input "10"
type input "2"
select select "12"
select select
type input "610"
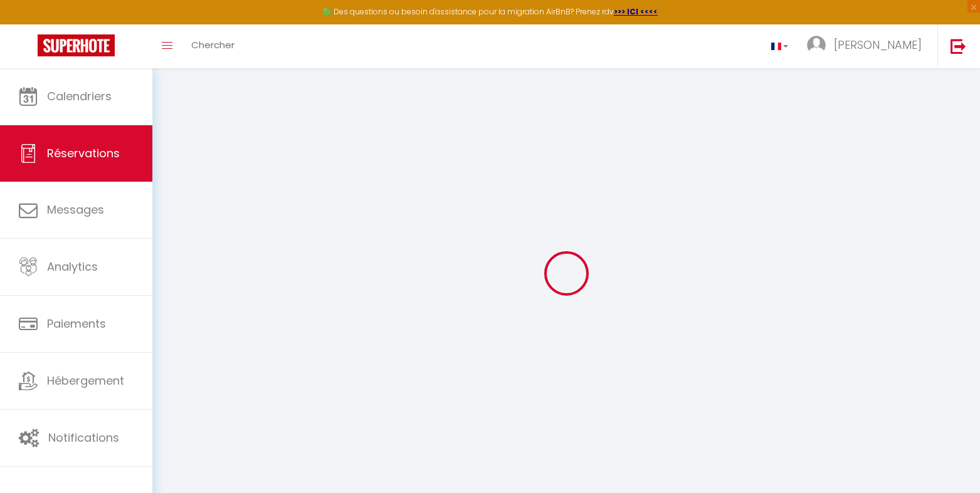
checkbox input "false"
select select "1"
type input "143"
type input "0"
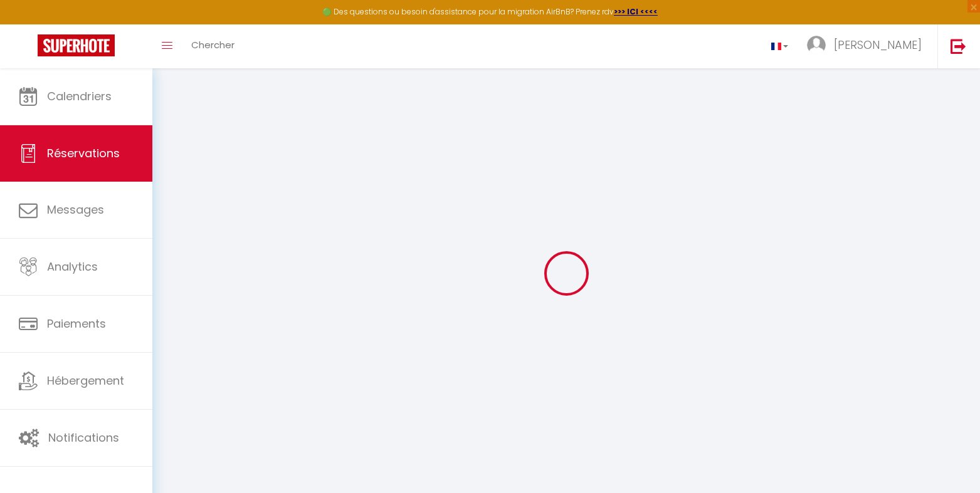
select select
select select "15"
checkbox input "false"
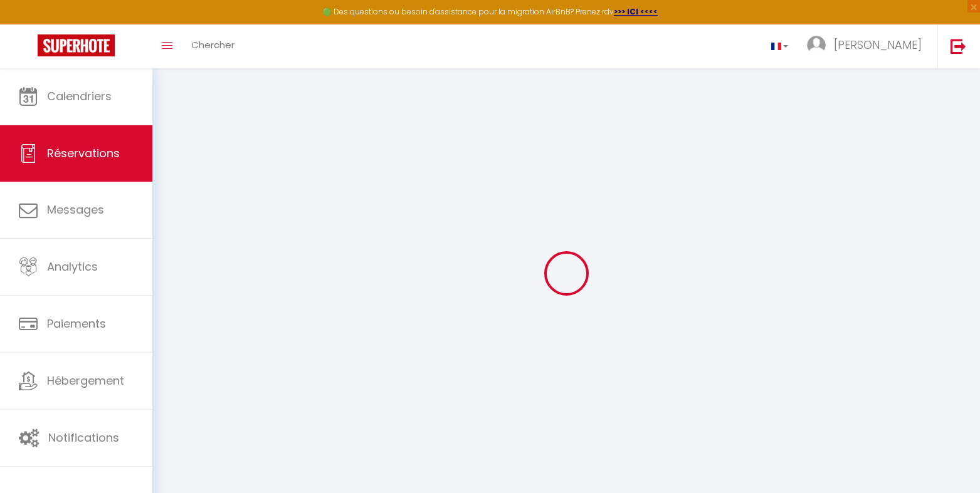
select select
checkbox input "false"
select select
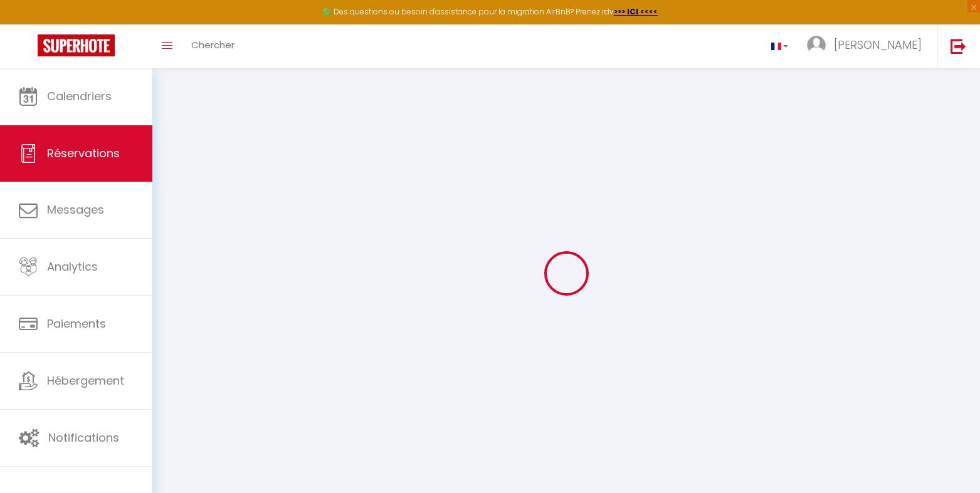
select select
checkbox input "false"
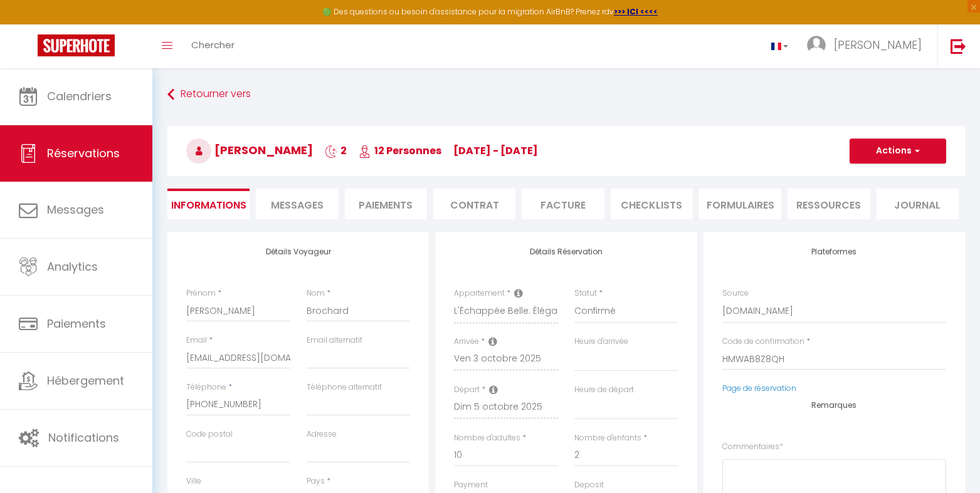
select select
checkbox input "false"
select select
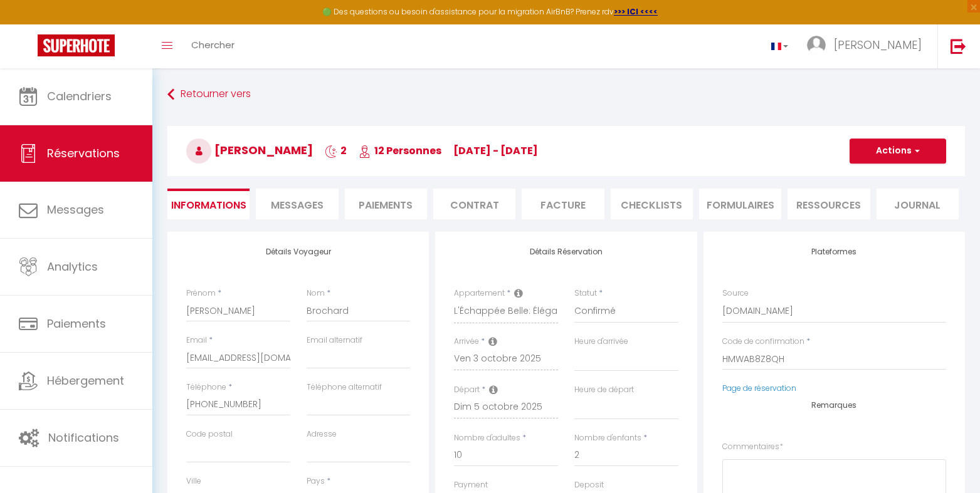
type input "128"
select select
checkbox input "false"
select select
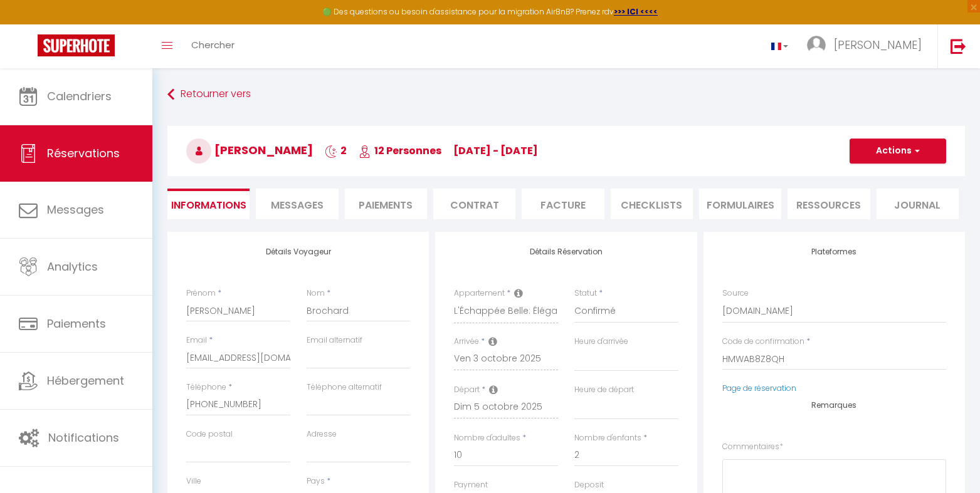
checkbox input "false"
select select
click at [656, 211] on li "CHECKLISTS" at bounding box center [651, 204] width 82 height 31
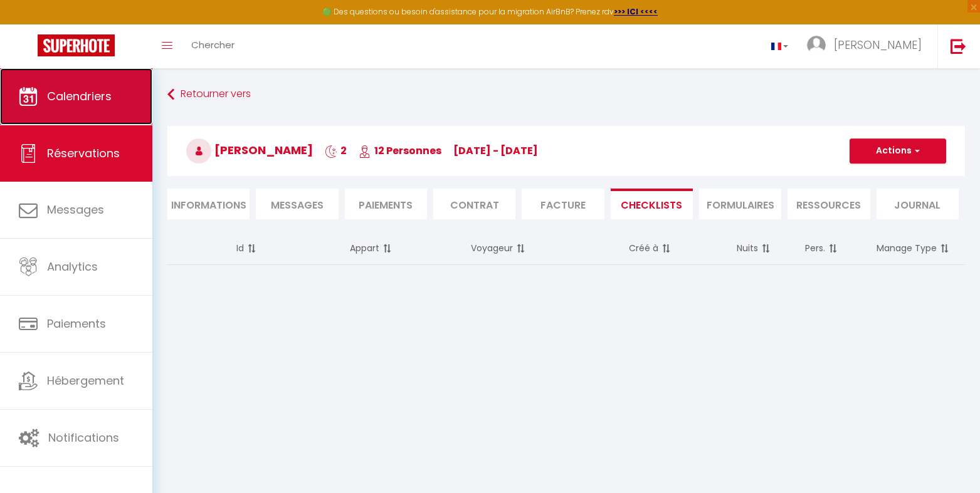
click at [78, 104] on link "Calendriers" at bounding box center [76, 96] width 152 height 56
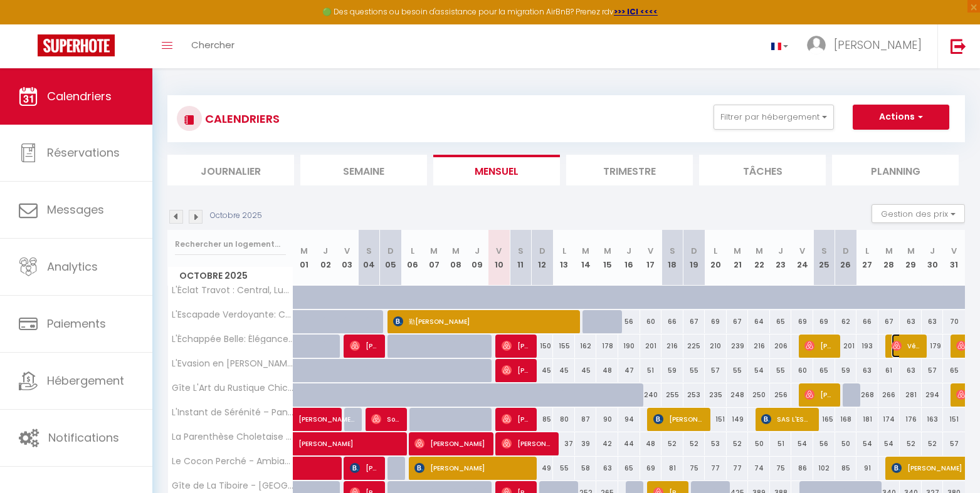
click at [894, 347] on img at bounding box center [896, 346] width 10 height 10
select select "OK"
select select "0"
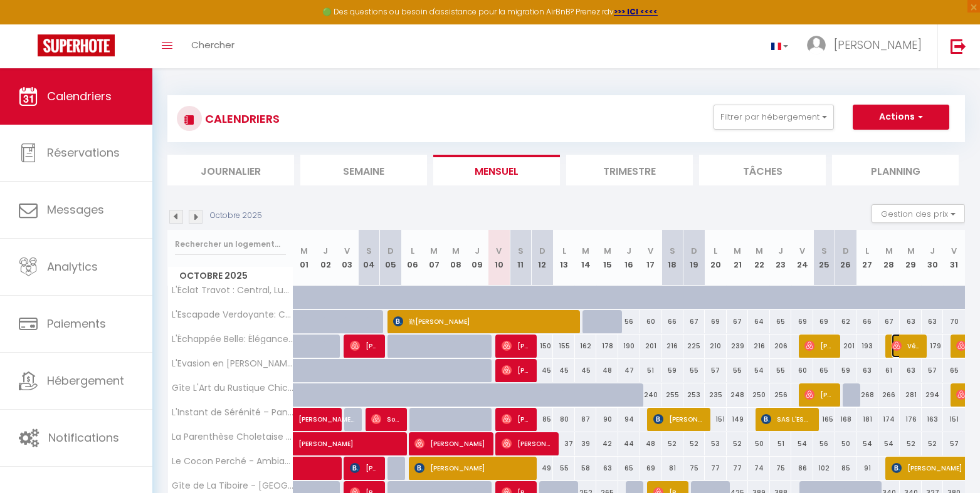
select select "1"
select select
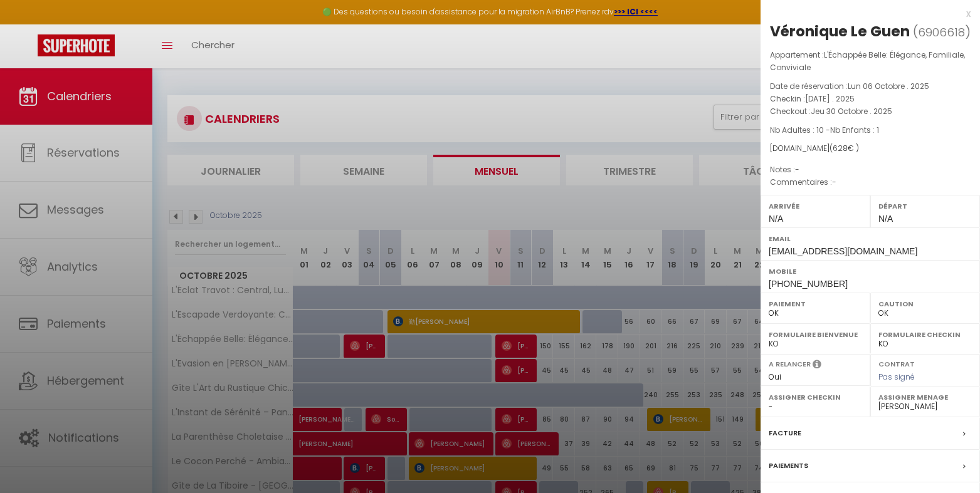
click at [596, 320] on div at bounding box center [490, 246] width 980 height 493
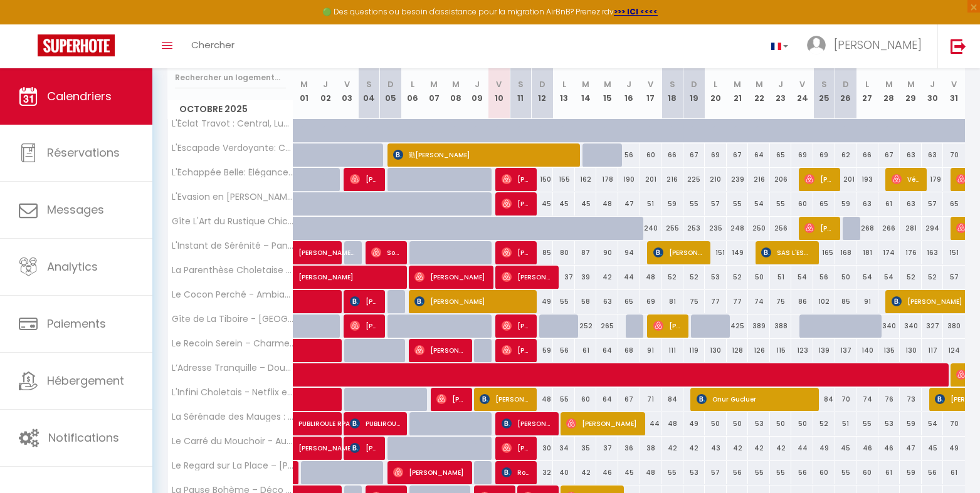
scroll to position [167, 0]
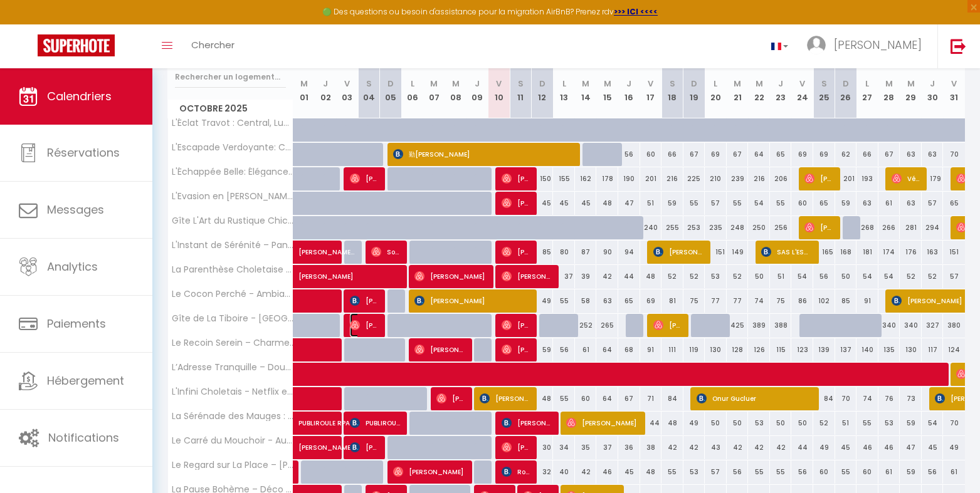
click at [365, 329] on span "[PERSON_NAME]" at bounding box center [364, 325] width 29 height 24
select select "41594"
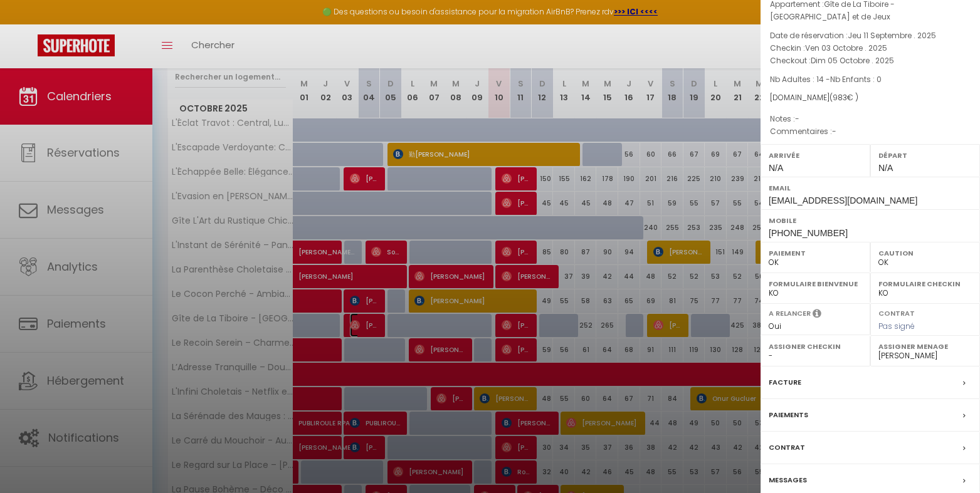
scroll to position [103, 0]
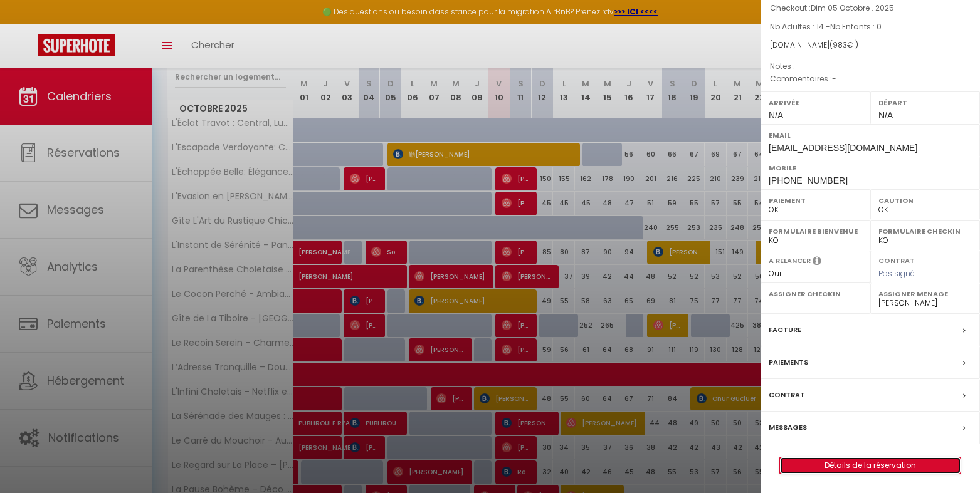
click at [860, 464] on link "Détails de la réservation" at bounding box center [870, 466] width 181 height 16
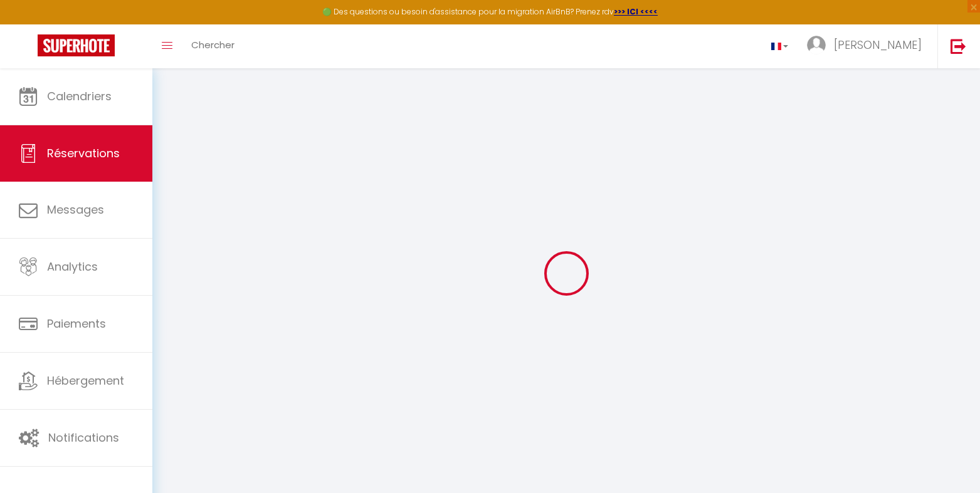
type input "[DEMOGRAPHIC_DATA]"
type input "Darde"
type input "[EMAIL_ADDRESS][DOMAIN_NAME]"
type input "[PHONE_NUMBER]"
select select
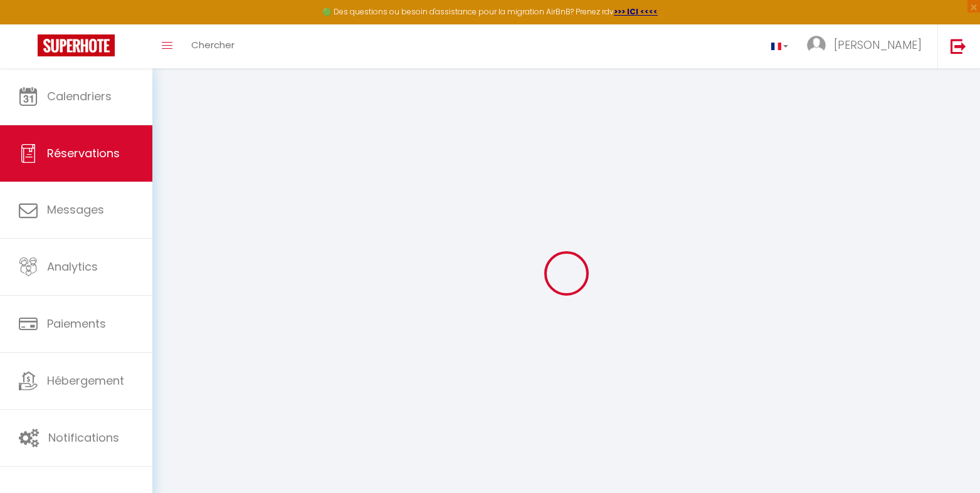
type input "176.94"
select select "61854"
select select "1"
select select
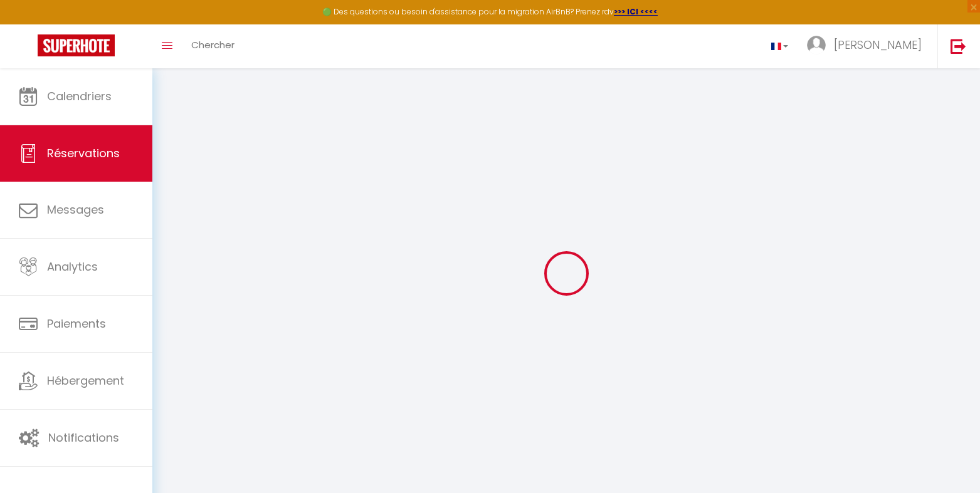
type input "14"
select select "12"
select select
type input "765"
checkbox input "false"
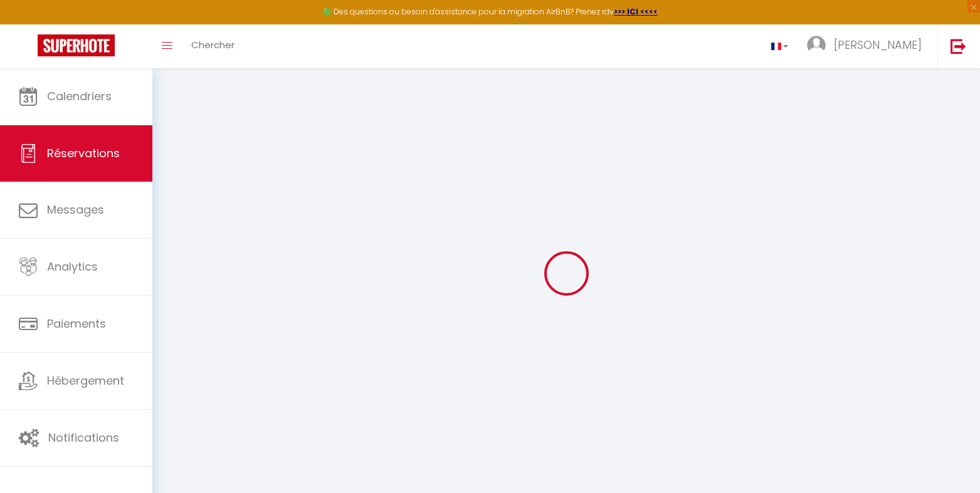
select select "1"
type input "218"
type input "0"
select select
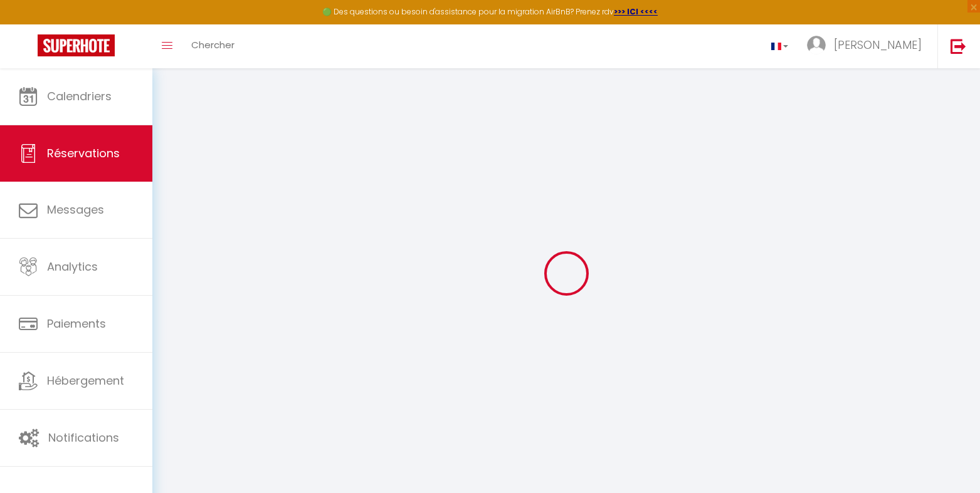
select select
select select "15"
checkbox input "false"
select select
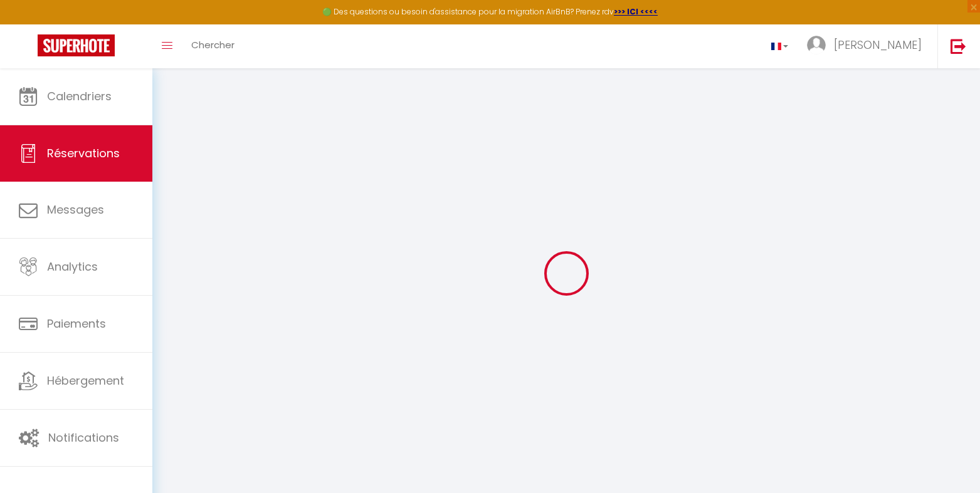
select select
checkbox input "false"
select select
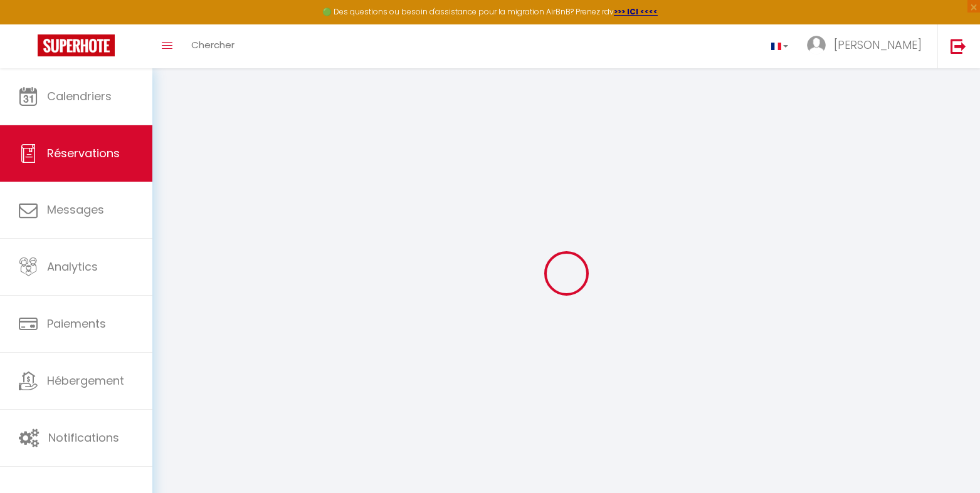
select select
checkbox input "false"
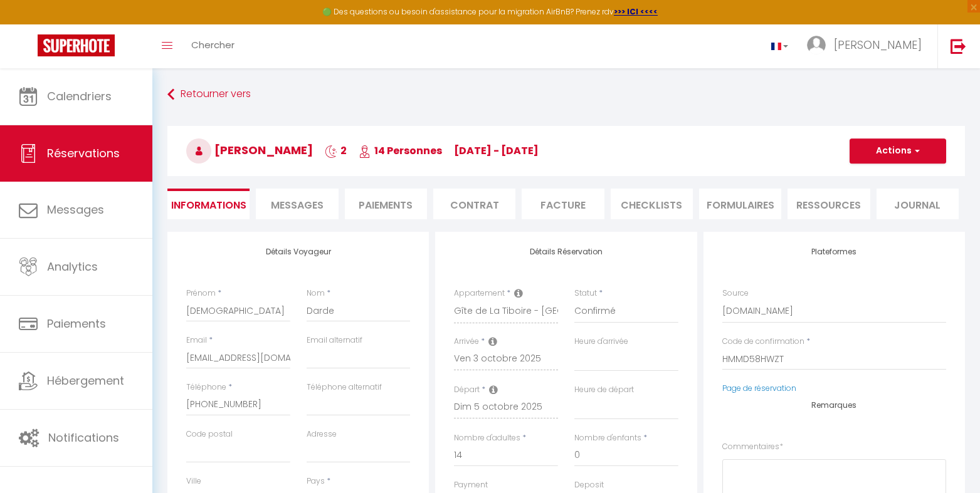
select select
checkbox input "false"
select select
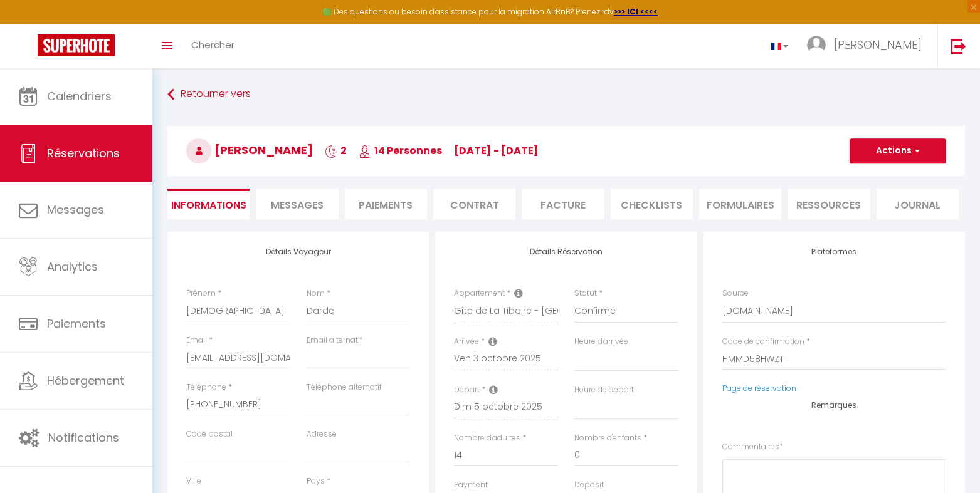
type input "218"
select select
checkbox input "false"
click at [644, 207] on li "CHECKLISTS" at bounding box center [651, 204] width 82 height 31
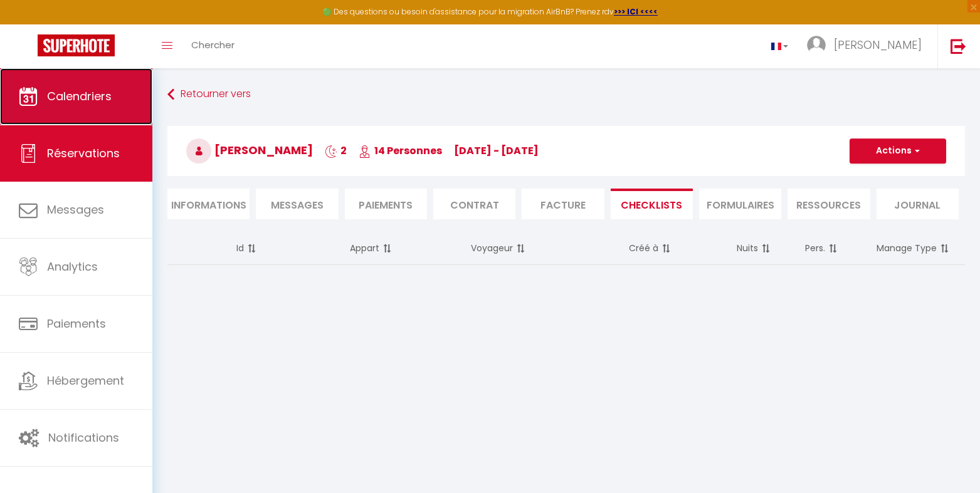
click at [90, 92] on span "Calendriers" at bounding box center [79, 96] width 65 height 16
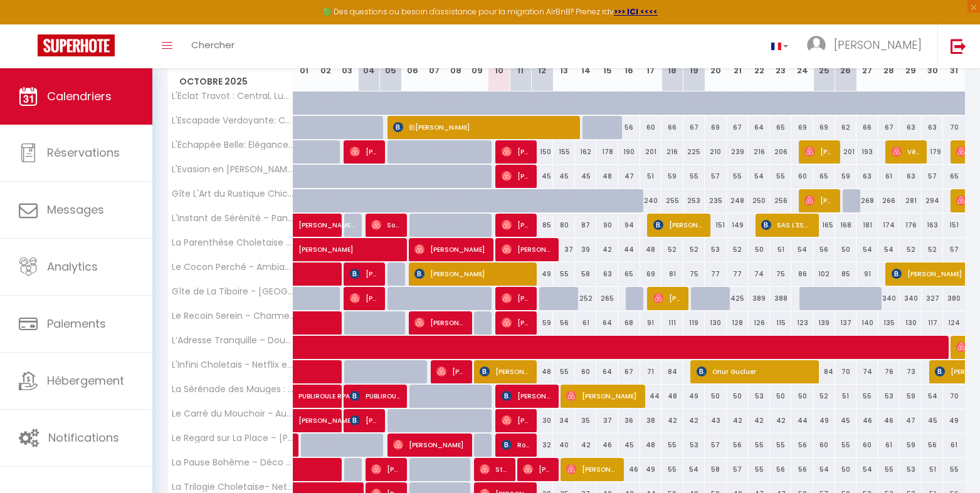
scroll to position [251, 0]
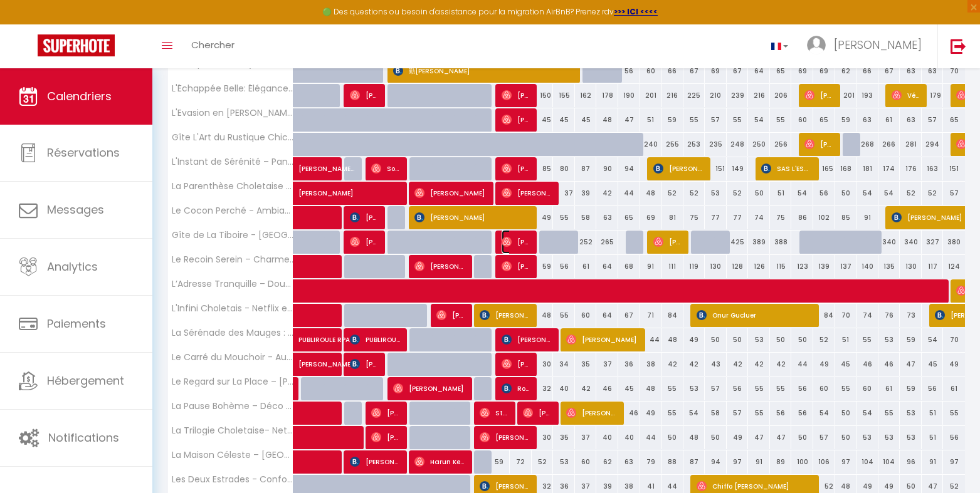
click at [503, 240] on img at bounding box center [506, 242] width 10 height 10
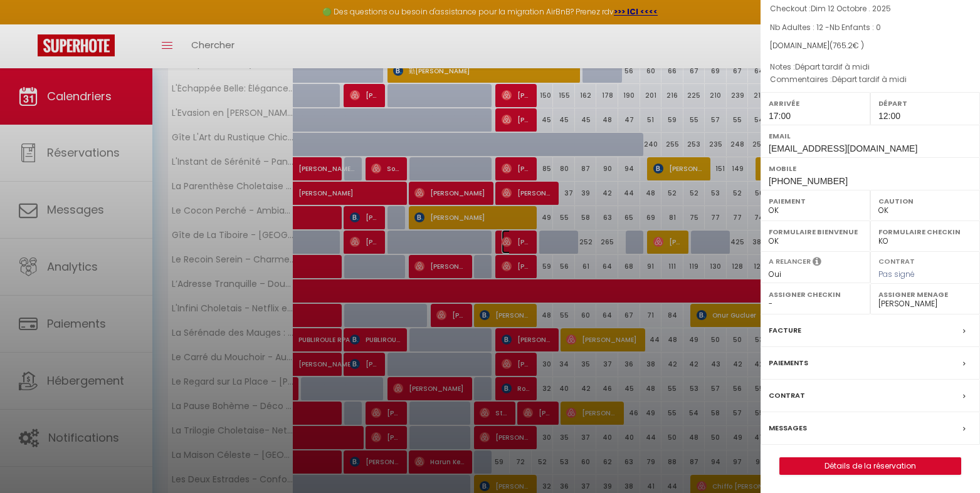
scroll to position [103, 0]
click at [840, 466] on link "Détails de la réservation" at bounding box center [870, 466] width 181 height 16
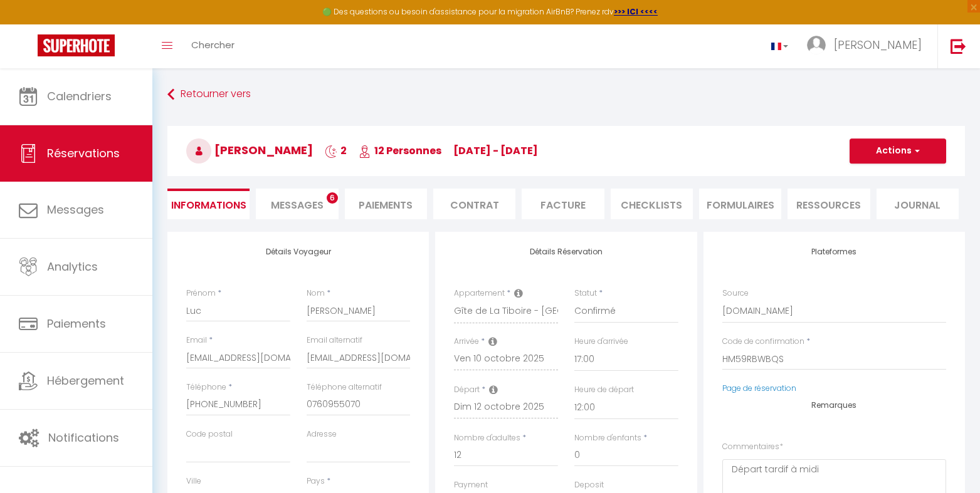
click at [626, 207] on li "CHECKLISTS" at bounding box center [651, 204] width 82 height 31
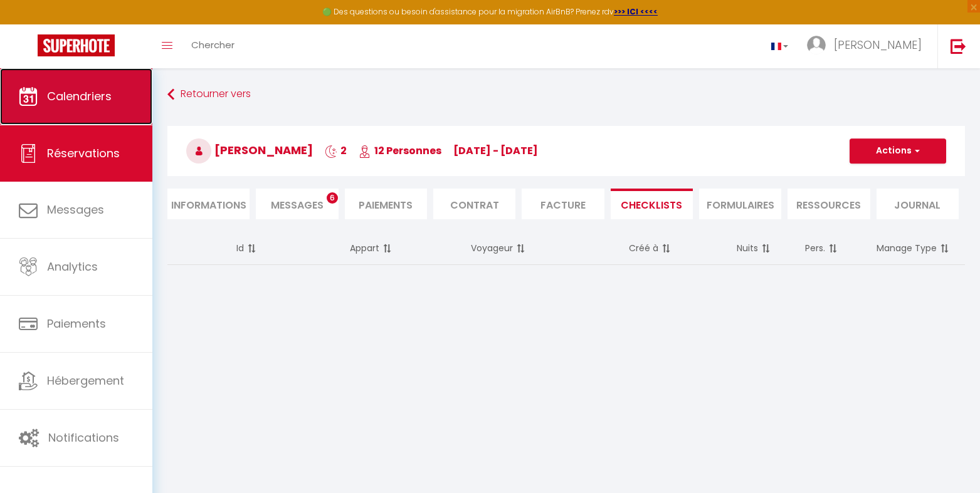
click at [57, 91] on span "Calendriers" at bounding box center [79, 96] width 65 height 16
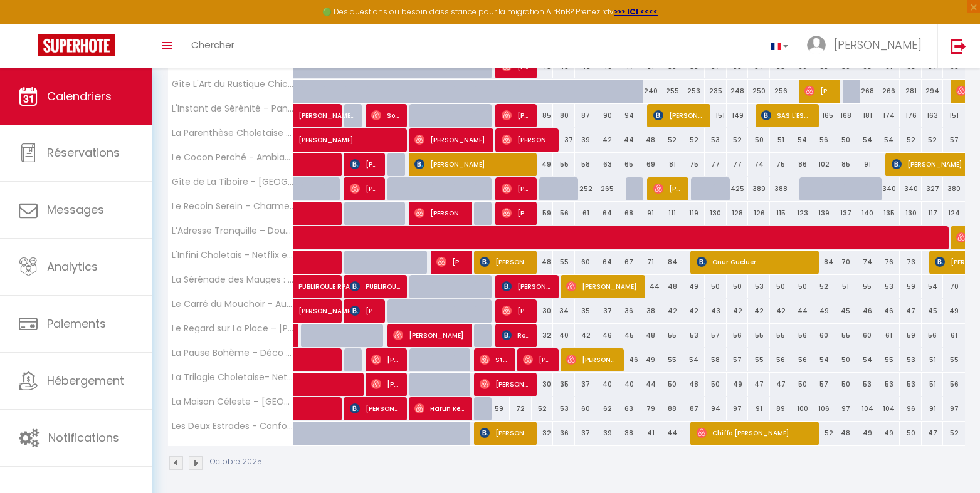
scroll to position [309, 0]
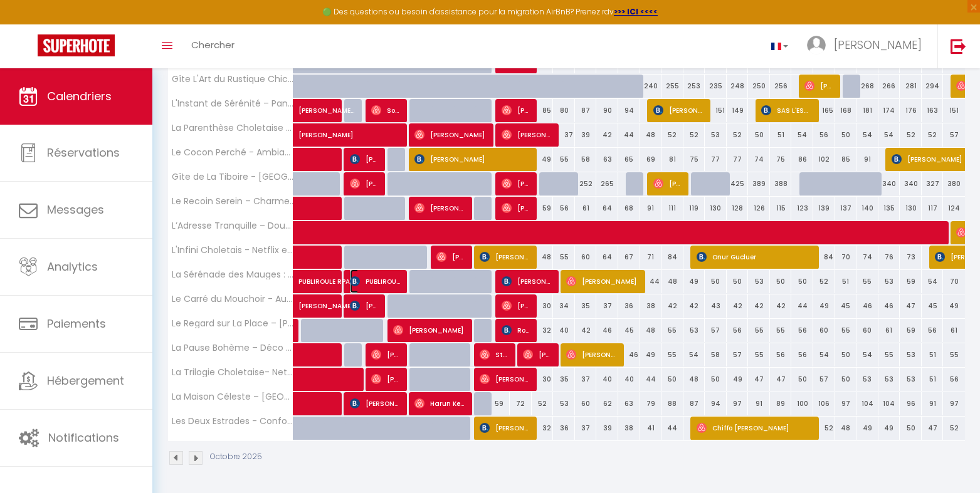
click at [354, 280] on img at bounding box center [355, 281] width 10 height 10
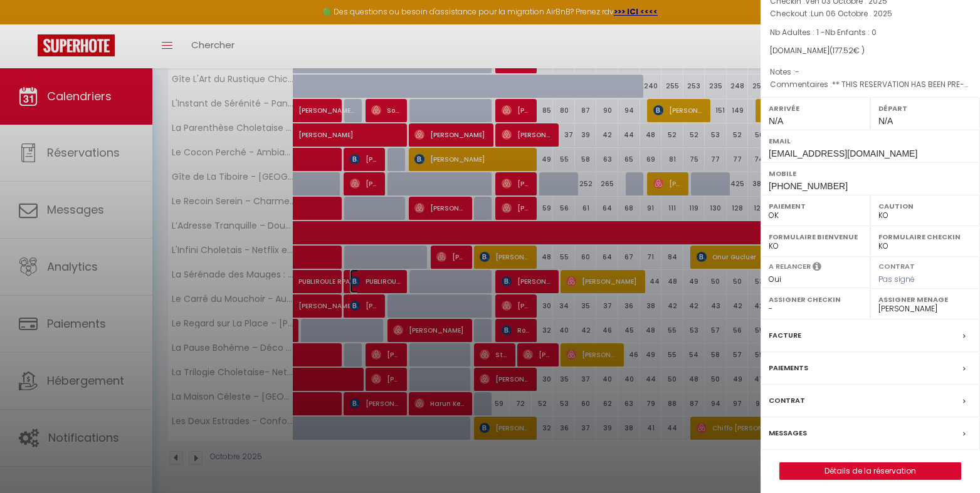
scroll to position [103, 0]
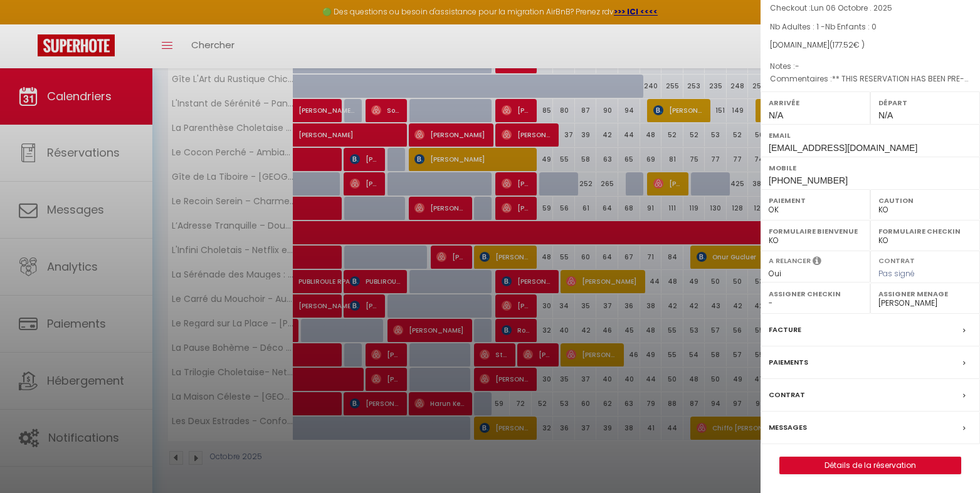
click at [837, 462] on div "PUBLIROULE RPA ( 6869516 ) Appartement : La Sérénade des Mauges : Charme, Natur…" at bounding box center [869, 196] width 219 height 557
click at [837, 462] on link "Détails de la réservation" at bounding box center [870, 466] width 181 height 16
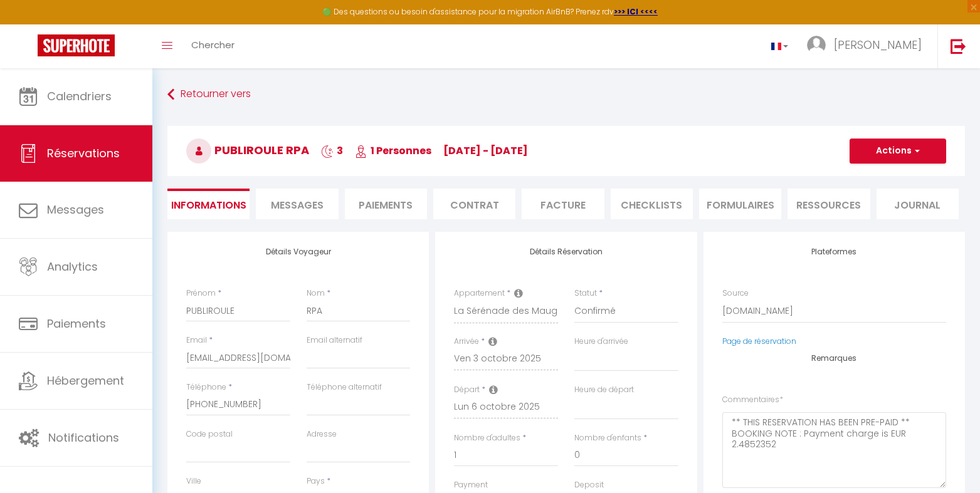
click at [642, 206] on li "CHECKLISTS" at bounding box center [651, 204] width 82 height 31
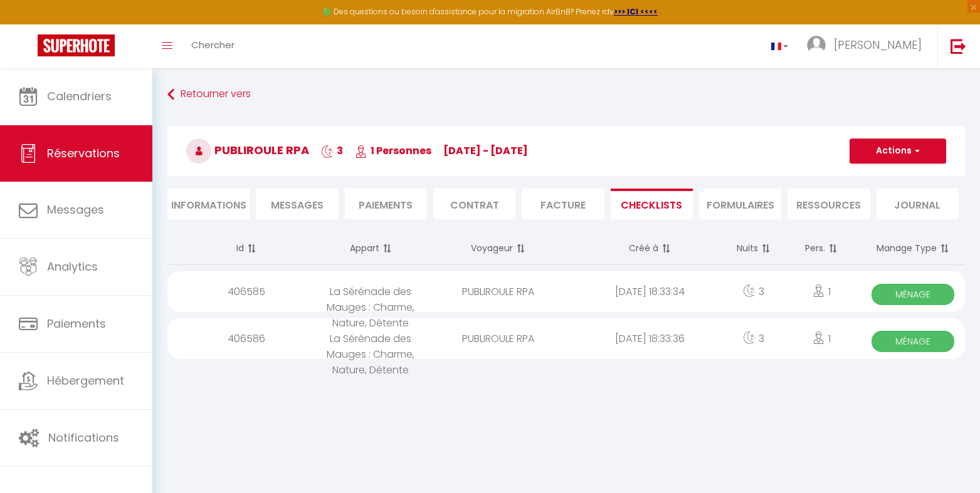
click at [933, 280] on div "Ménage" at bounding box center [912, 291] width 103 height 41
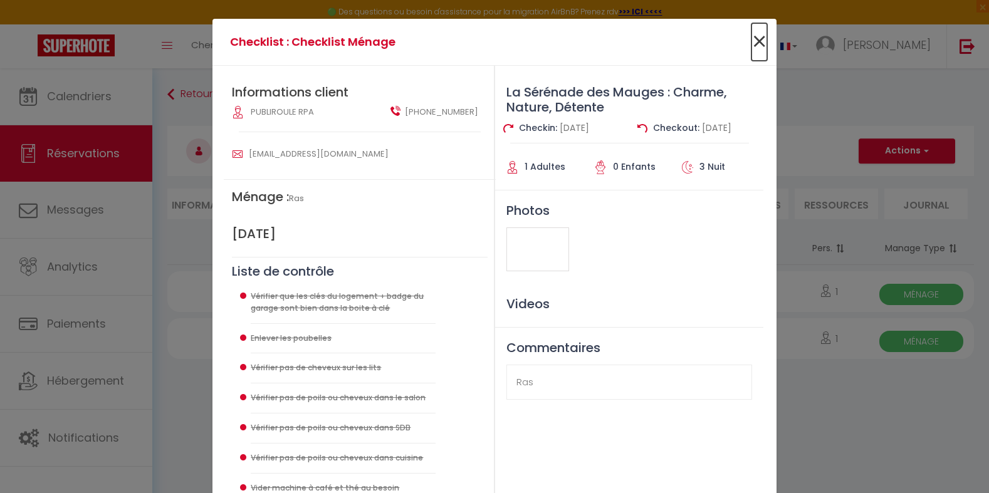
drag, startPoint x: 758, startPoint y: 40, endPoint x: 764, endPoint y: 62, distance: 22.7
click at [760, 42] on span "×" at bounding box center [760, 42] width 16 height 38
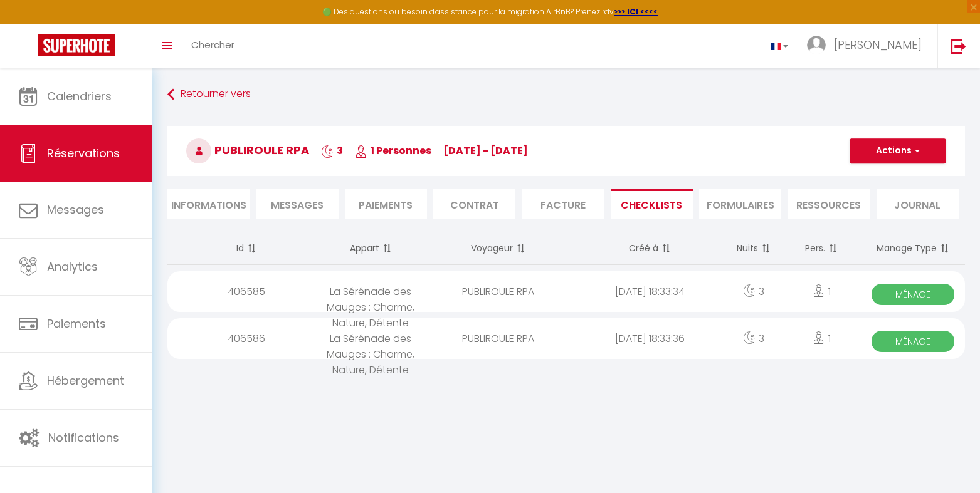
click at [896, 345] on span "Ménage" at bounding box center [912, 341] width 83 height 21
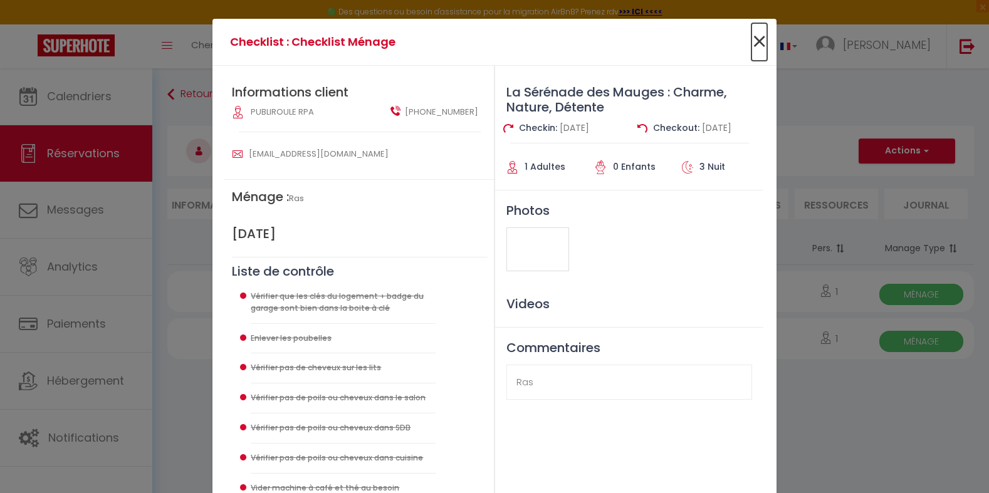
click at [760, 43] on span "×" at bounding box center [760, 42] width 16 height 38
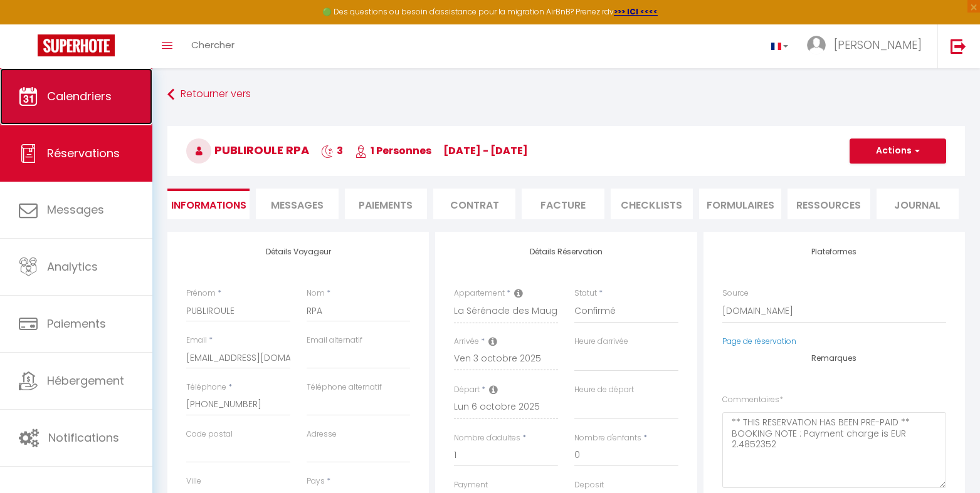
click at [45, 92] on link "Calendriers" at bounding box center [76, 96] width 152 height 56
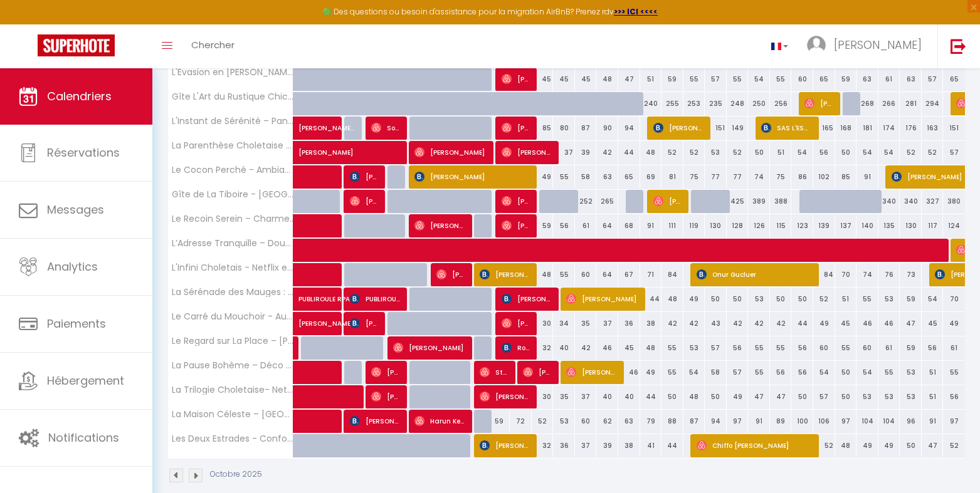
scroll to position [309, 0]
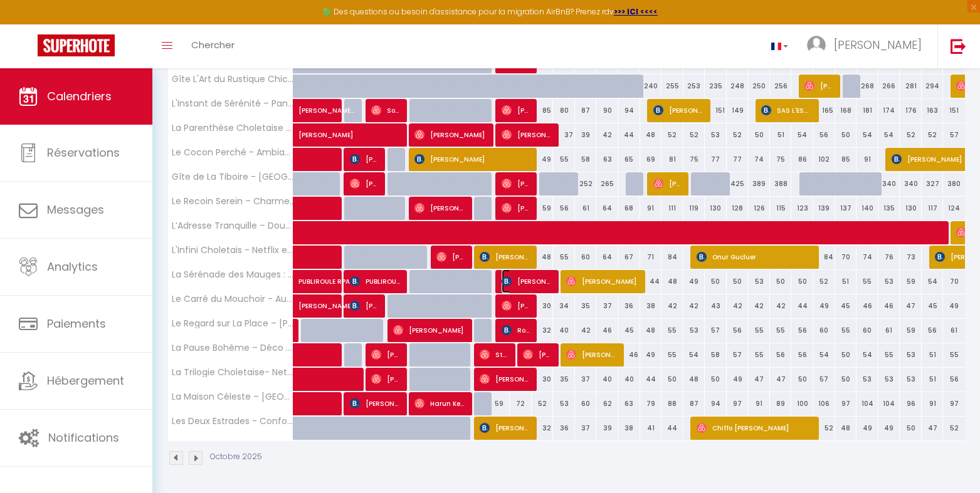
click at [504, 283] on img at bounding box center [506, 281] width 10 height 10
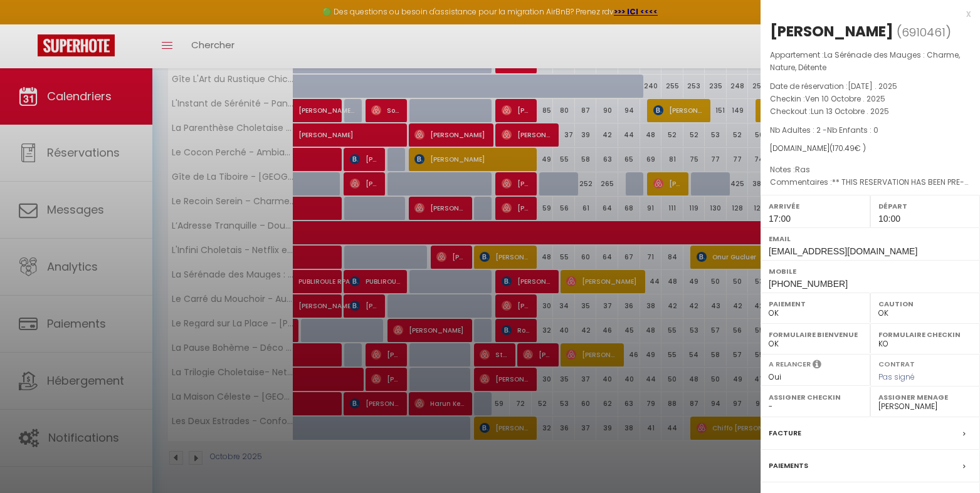
click at [504, 283] on div at bounding box center [490, 246] width 980 height 493
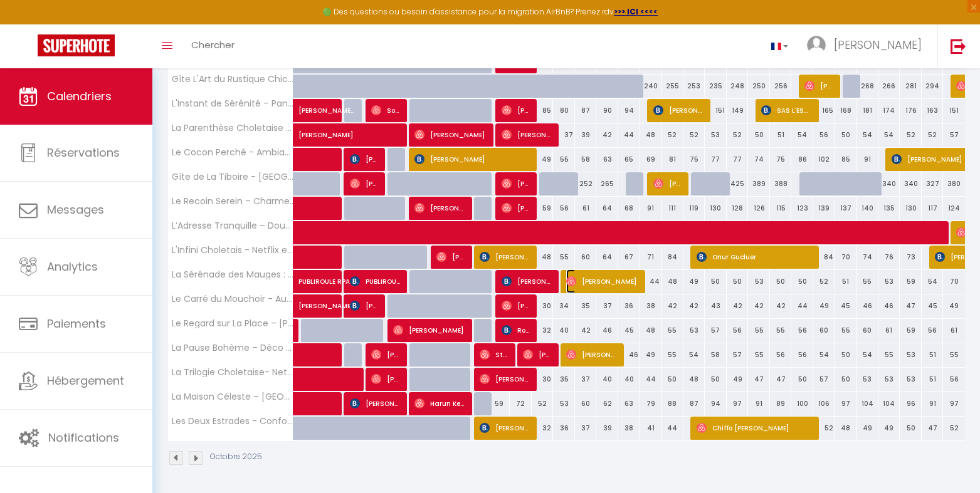
click at [569, 281] on img at bounding box center [571, 281] width 10 height 10
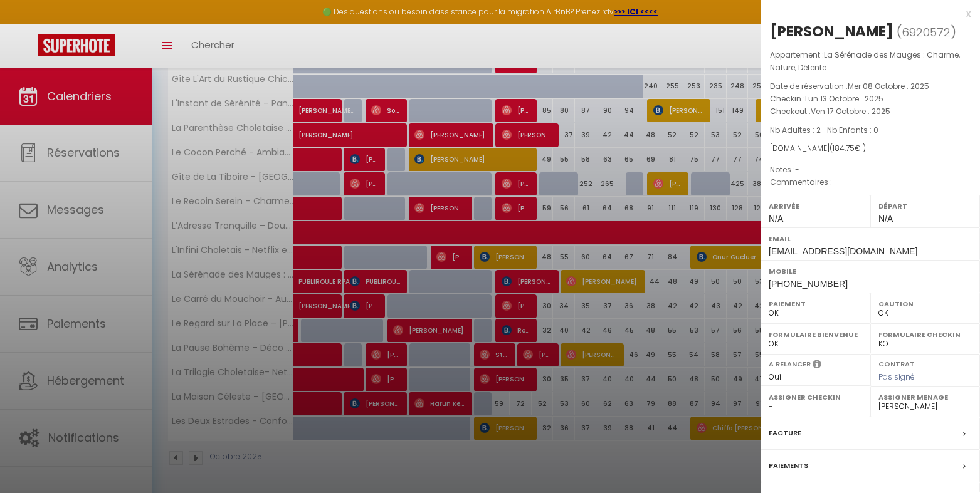
click at [569, 281] on div at bounding box center [490, 246] width 980 height 493
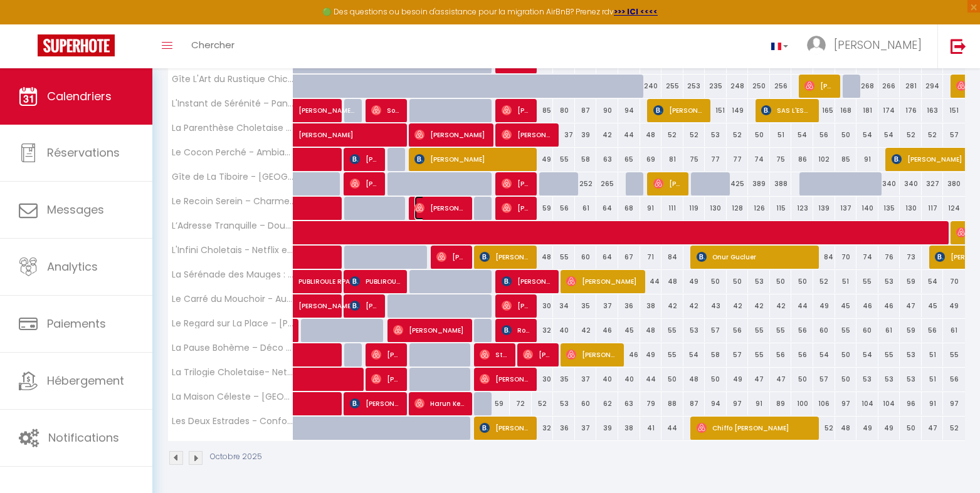
click at [424, 211] on img at bounding box center [419, 208] width 10 height 10
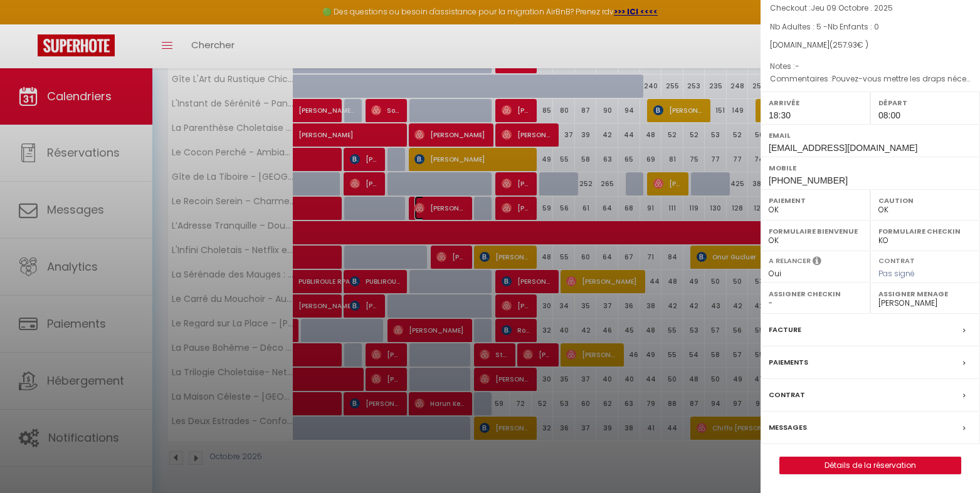
scroll to position [123, 0]
click at [847, 468] on link "Détails de la réservation" at bounding box center [870, 466] width 181 height 16
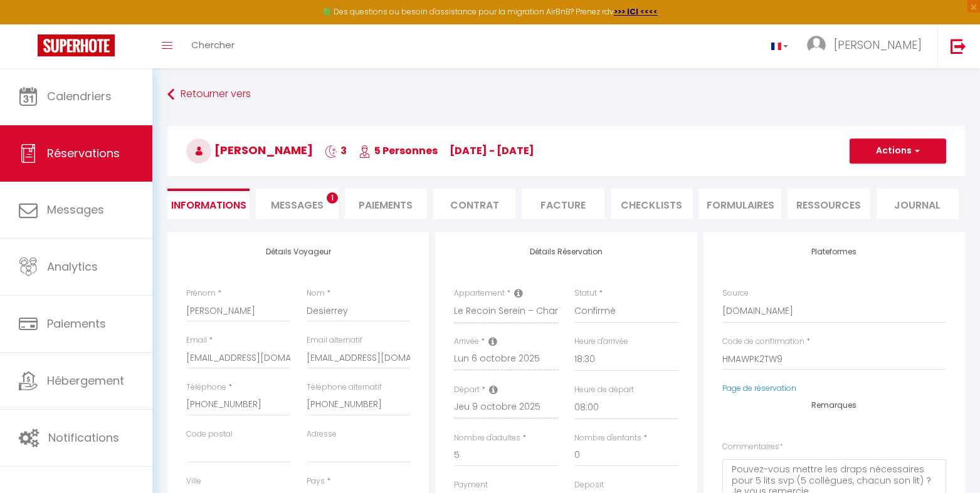
click at [647, 202] on li "CHECKLISTS" at bounding box center [651, 204] width 82 height 31
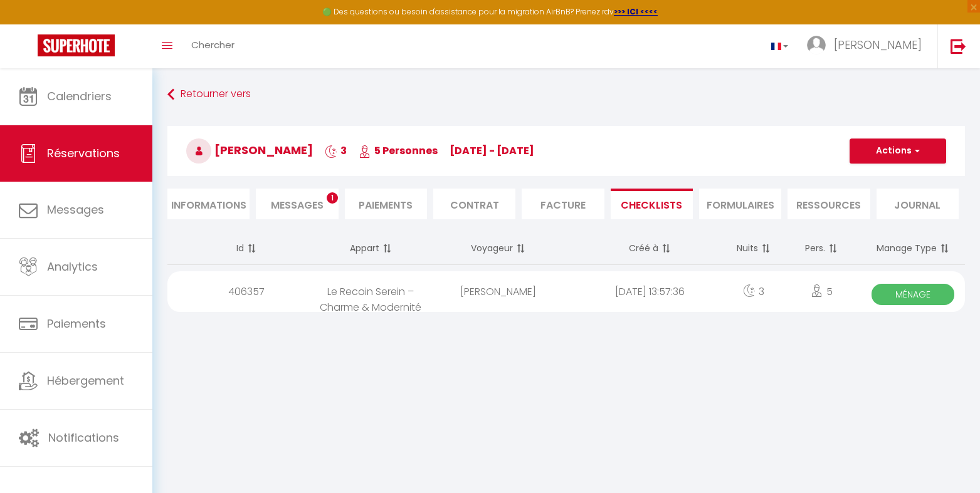
click at [906, 296] on span "Ménage" at bounding box center [912, 294] width 83 height 21
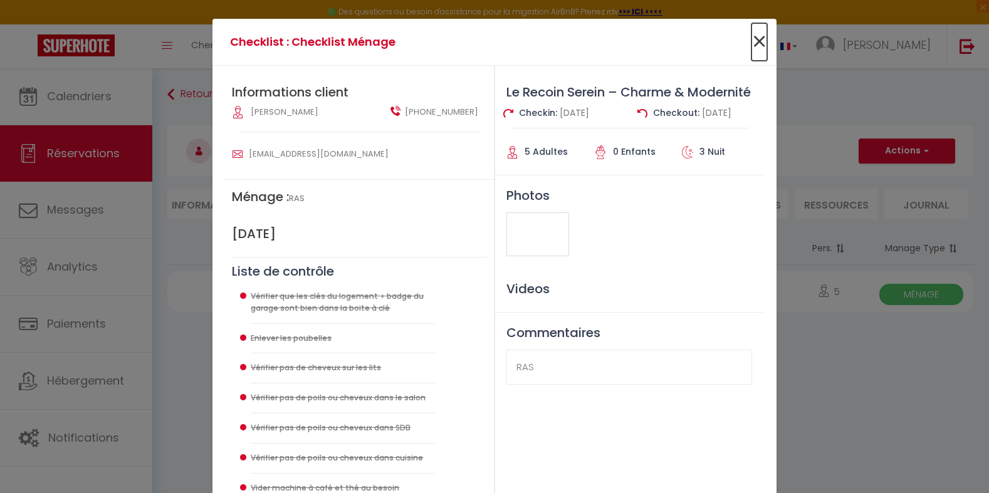
click at [756, 38] on span "×" at bounding box center [760, 42] width 16 height 38
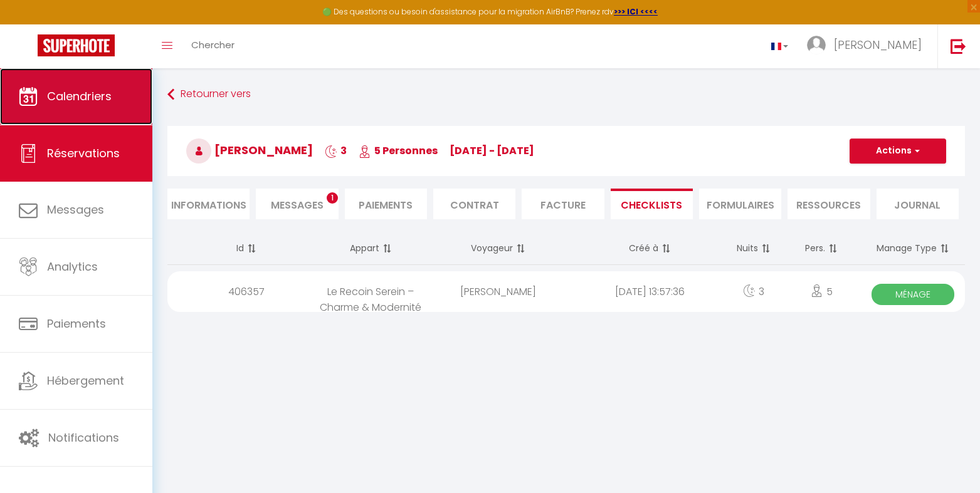
click at [105, 101] on span "Calendriers" at bounding box center [79, 96] width 65 height 16
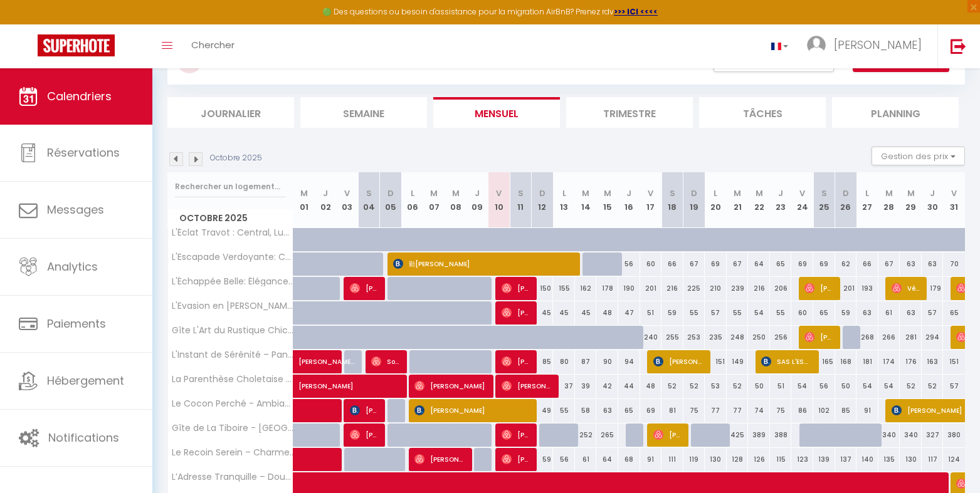
scroll to position [83, 0]
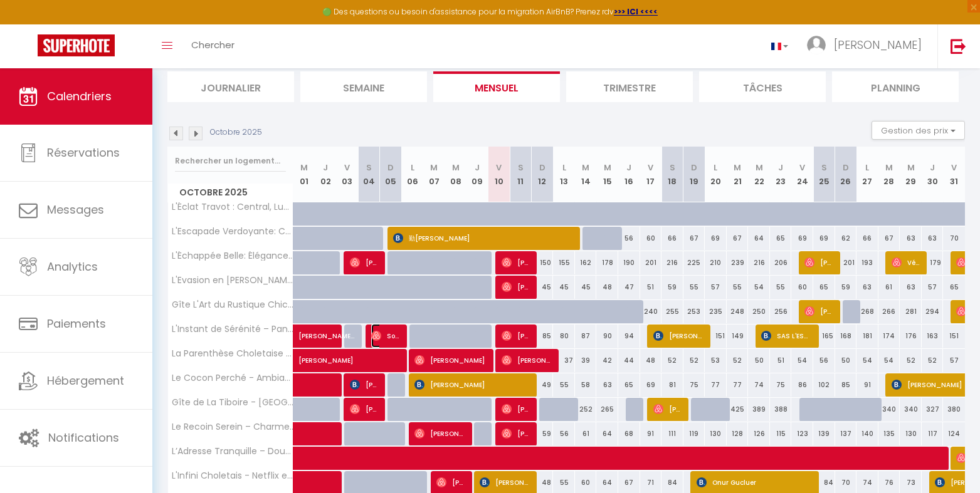
click at [374, 337] on img at bounding box center [376, 336] width 10 height 10
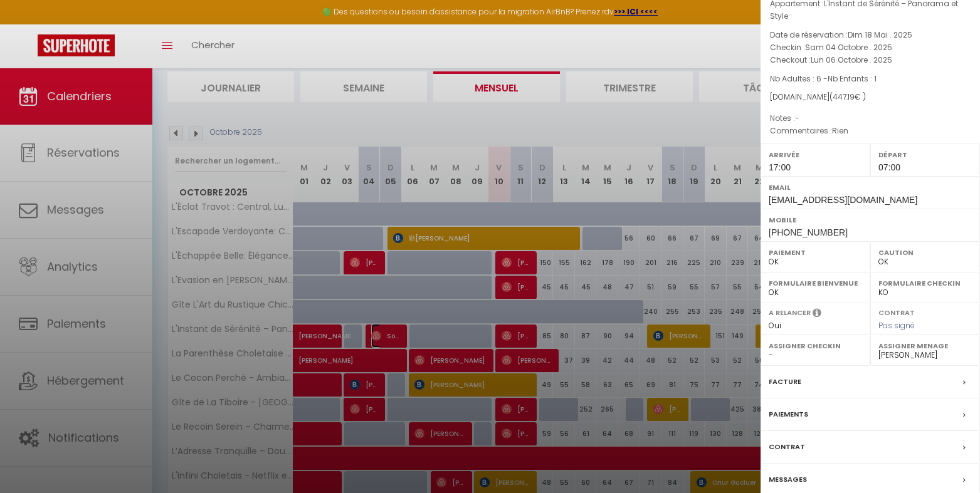
scroll to position [103, 0]
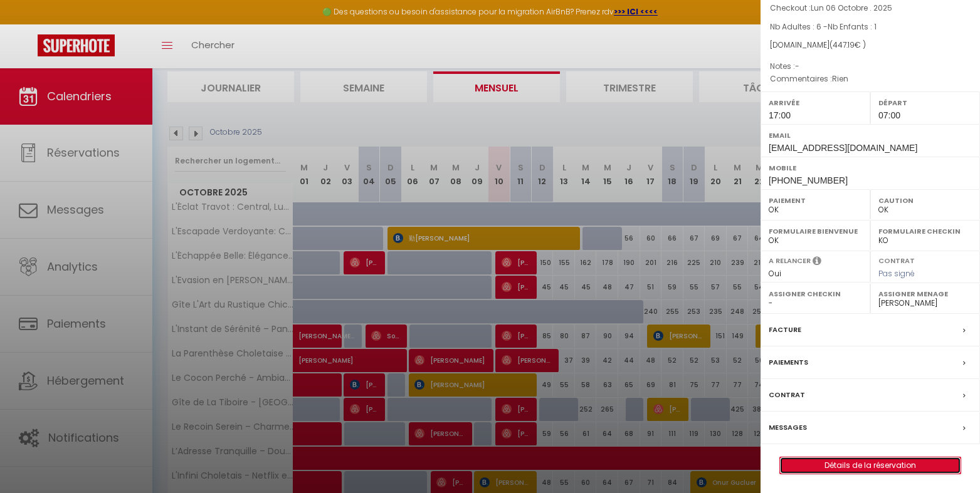
click at [832, 464] on link "Détails de la réservation" at bounding box center [870, 466] width 181 height 16
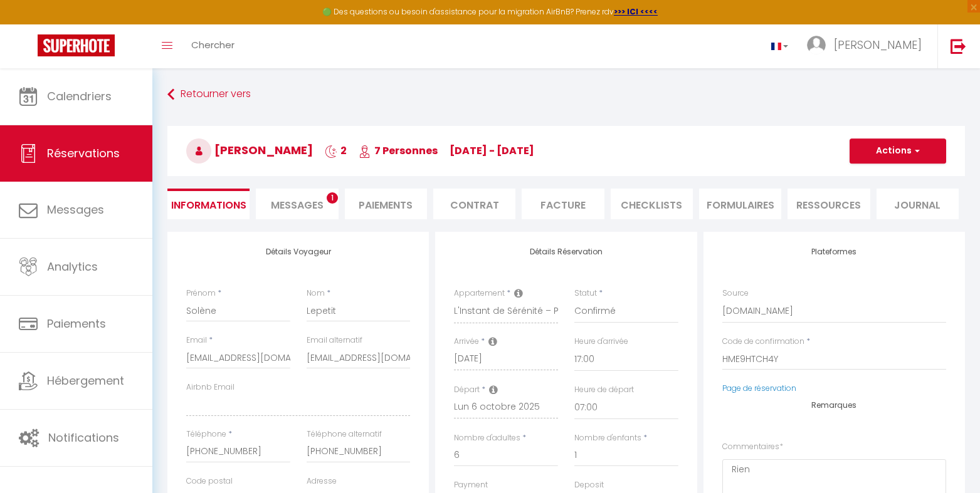
click at [644, 207] on li "CHECKLISTS" at bounding box center [651, 204] width 82 height 31
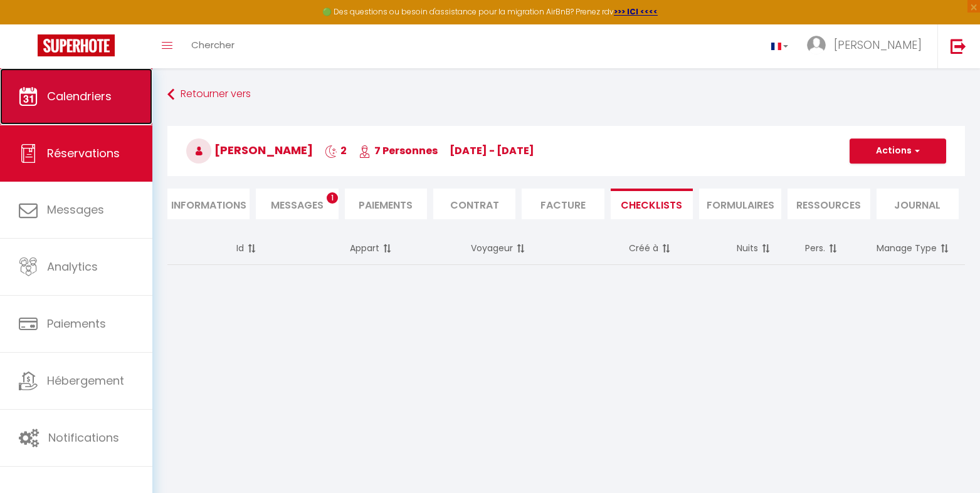
click at [70, 102] on span "Calendriers" at bounding box center [79, 96] width 65 height 16
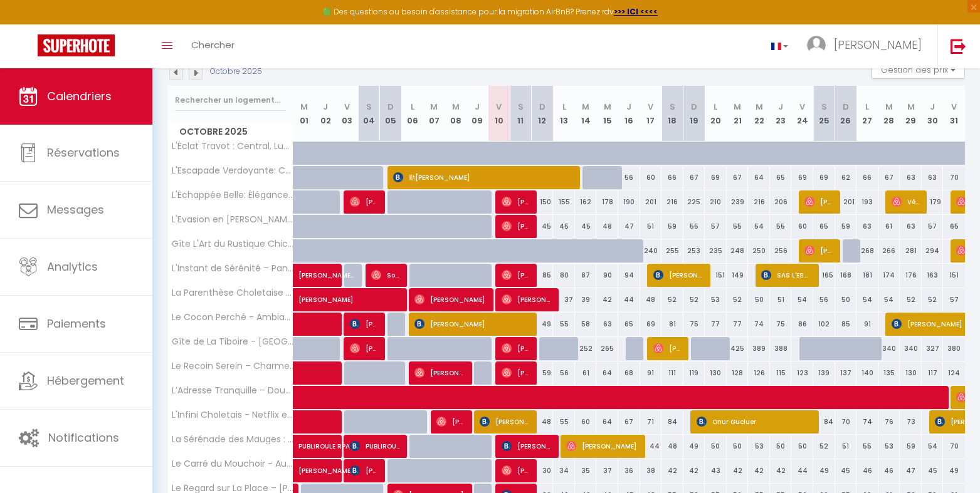
scroll to position [167, 0]
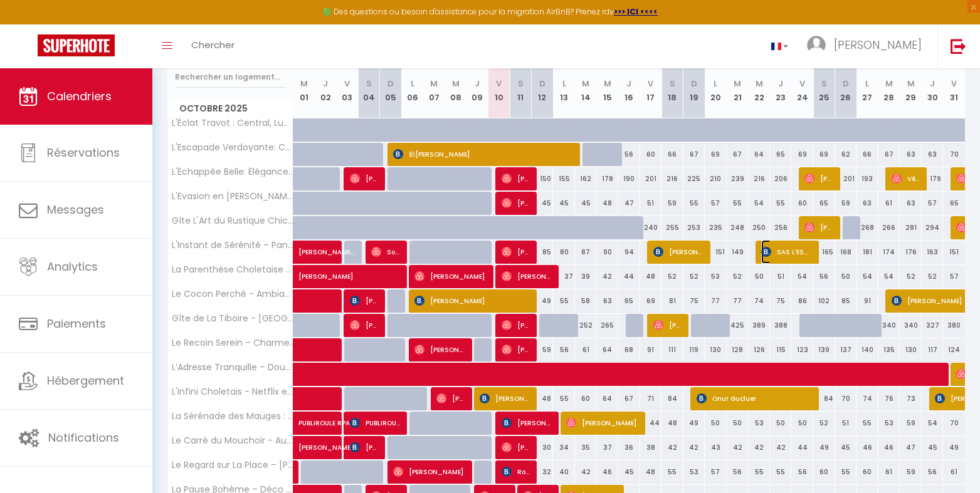
click at [762, 254] on img at bounding box center [766, 252] width 10 height 10
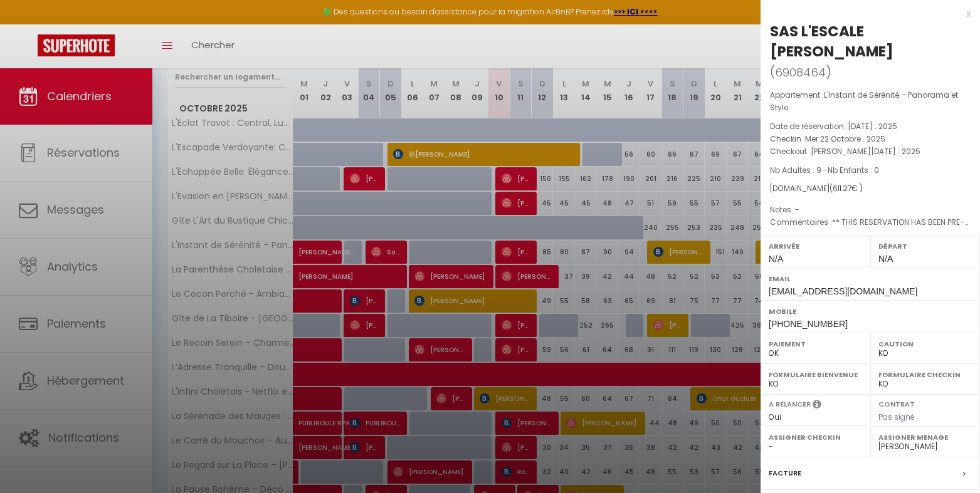
click at [728, 275] on div at bounding box center [490, 246] width 980 height 493
